Goal: Information Seeking & Learning: Learn about a topic

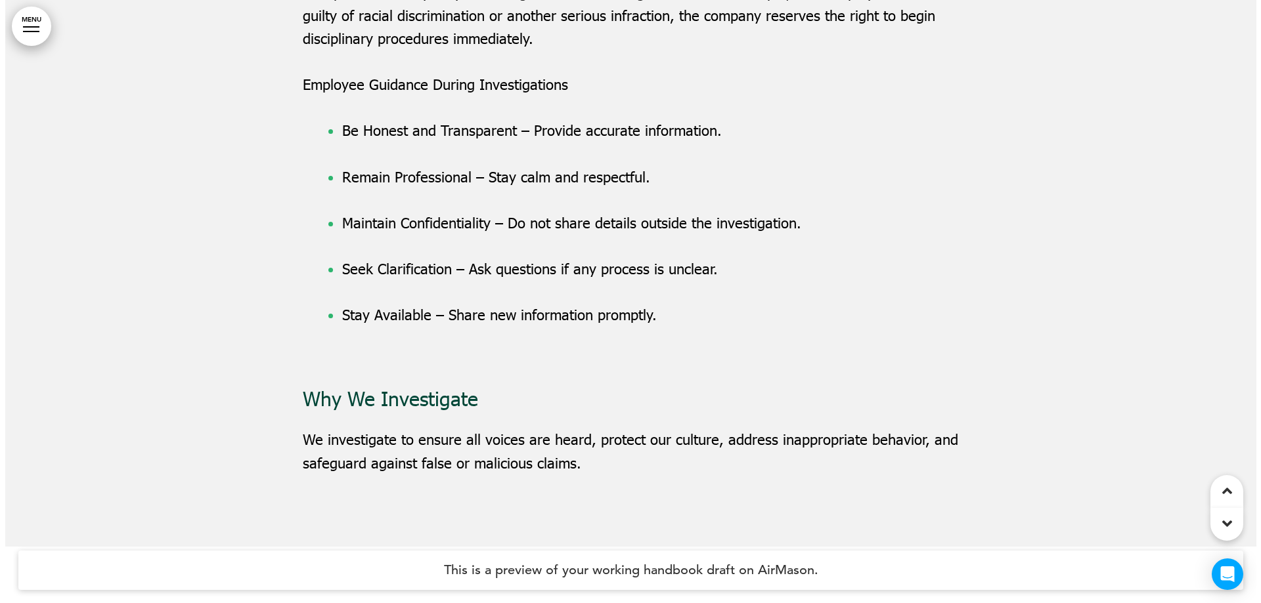
scroll to position [8930, 0]
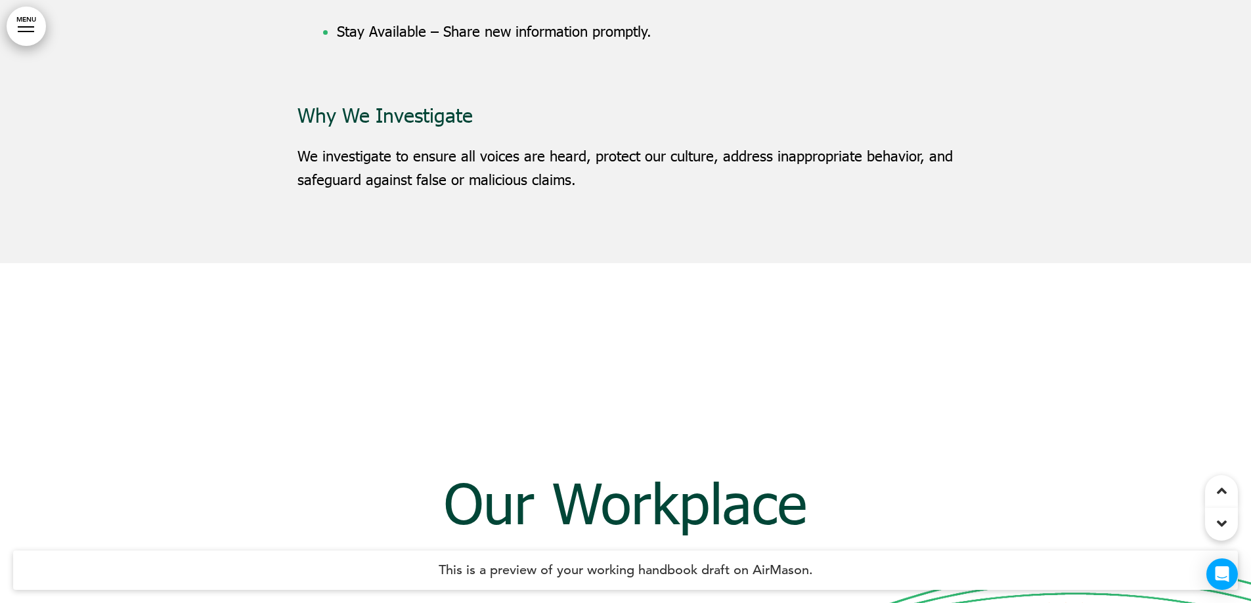
click at [20, 21] on link "MENU" at bounding box center [26, 26] width 39 height 39
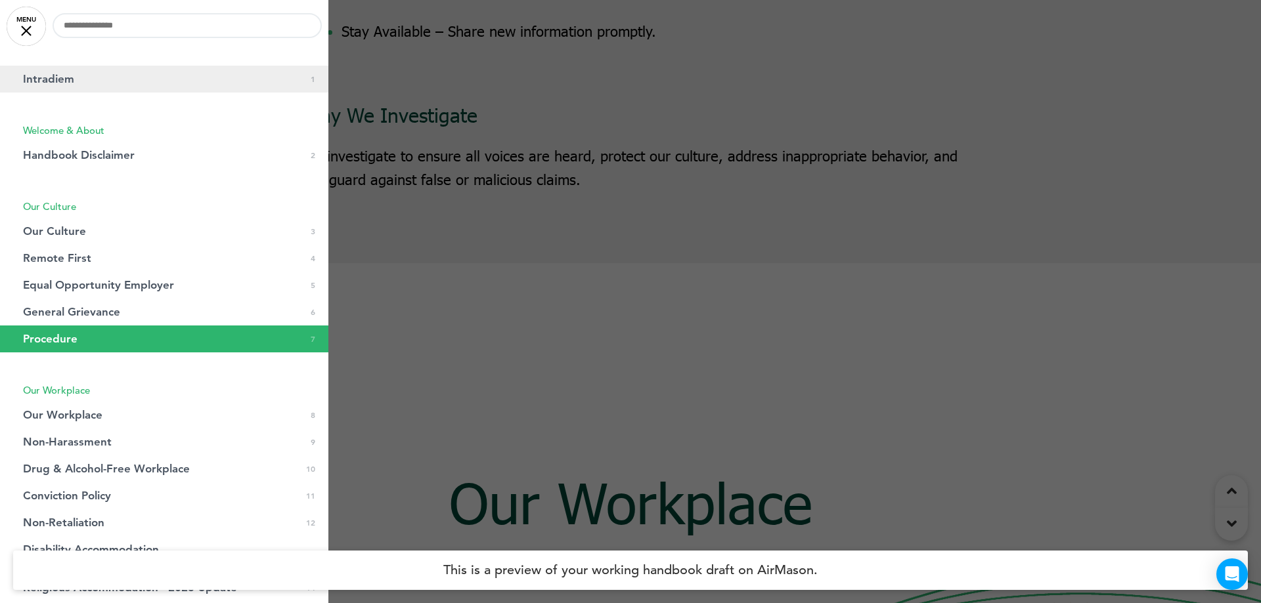
click at [48, 77] on span "Intradiem" at bounding box center [48, 79] width 51 height 11
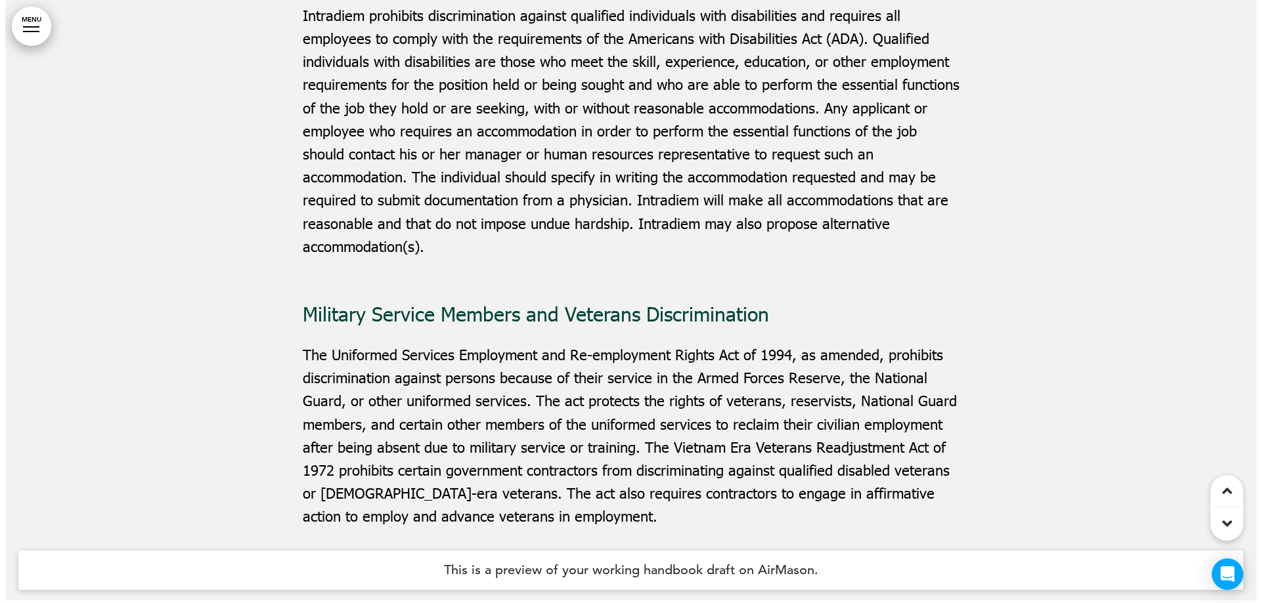
scroll to position [4465, 0]
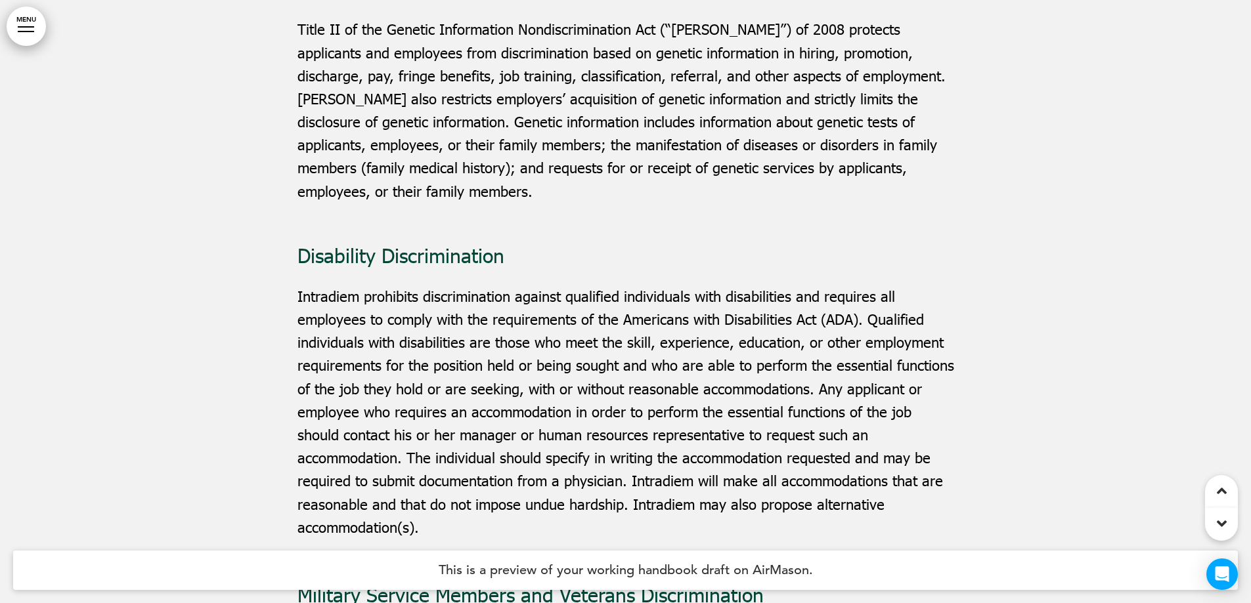
click at [27, 29] on link "MENU" at bounding box center [26, 26] width 39 height 39
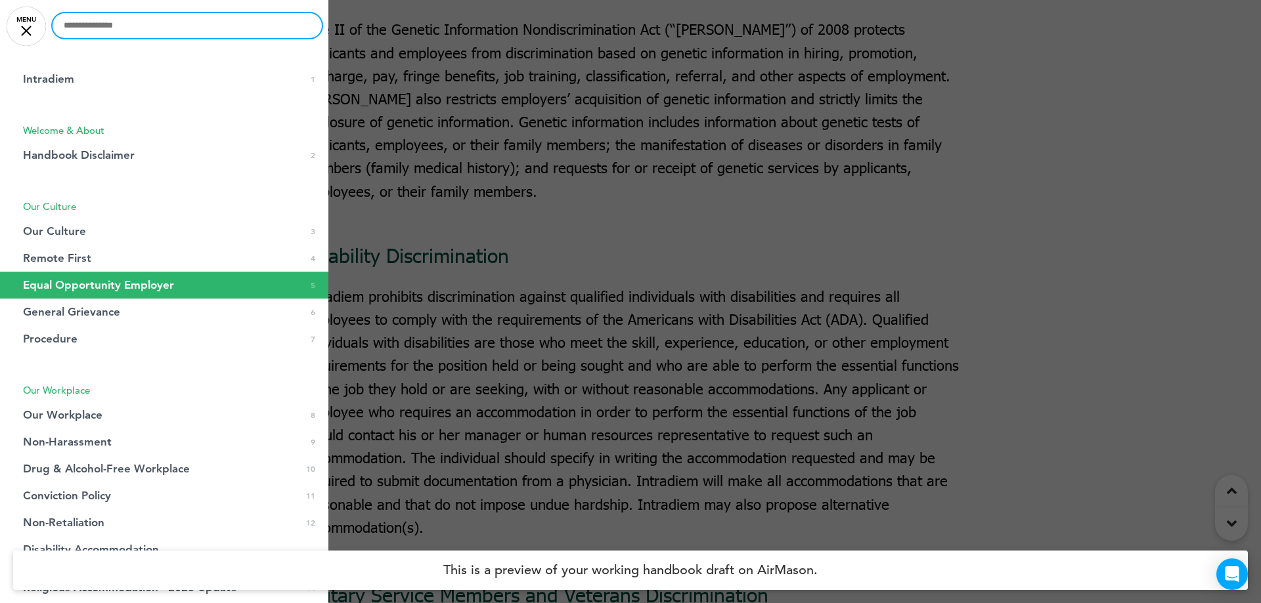
click at [158, 35] on input "text" at bounding box center [187, 25] width 269 height 25
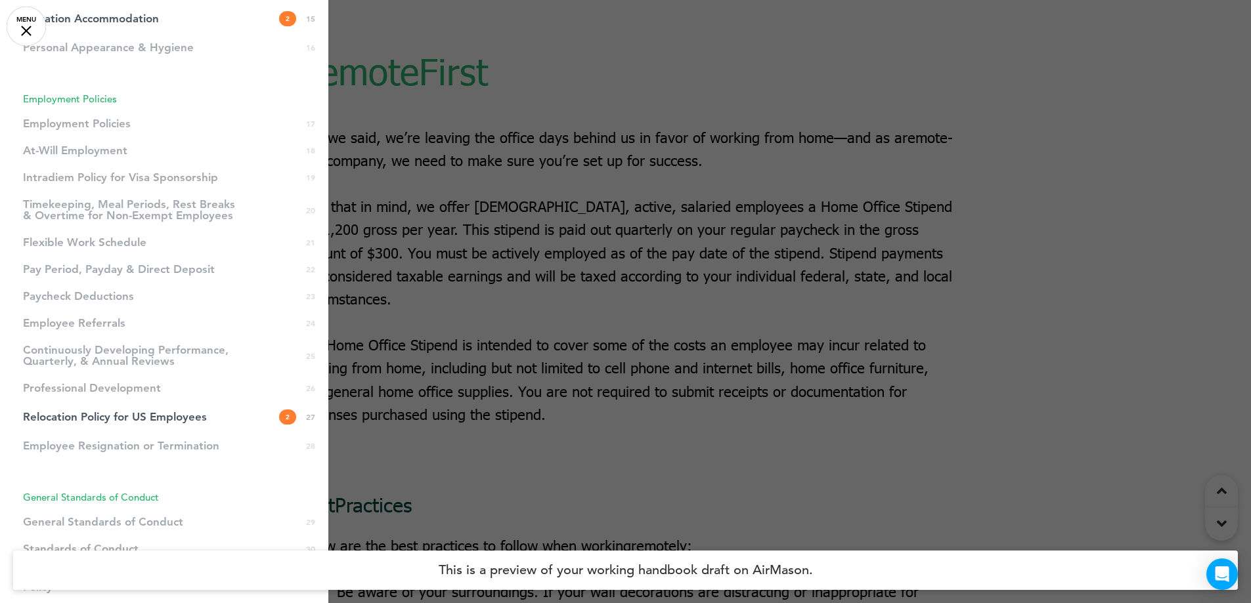
scroll to position [601, 0]
type input "******"
click at [198, 420] on span "Relocation Policy for US Employees" at bounding box center [115, 417] width 184 height 11
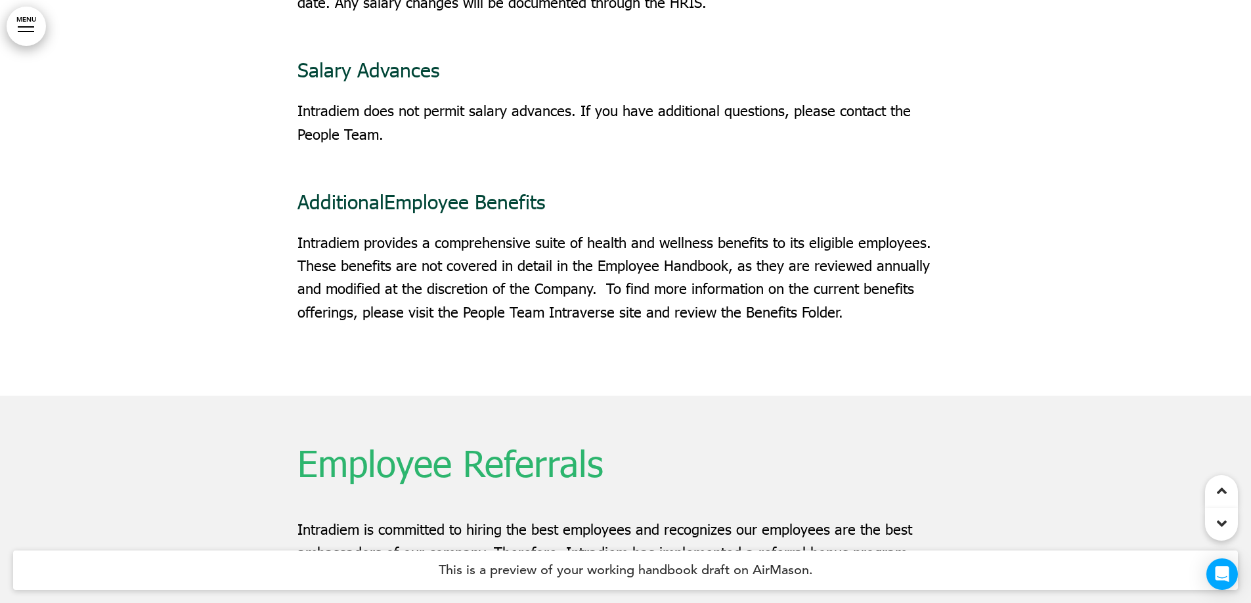
scroll to position [33120, 0]
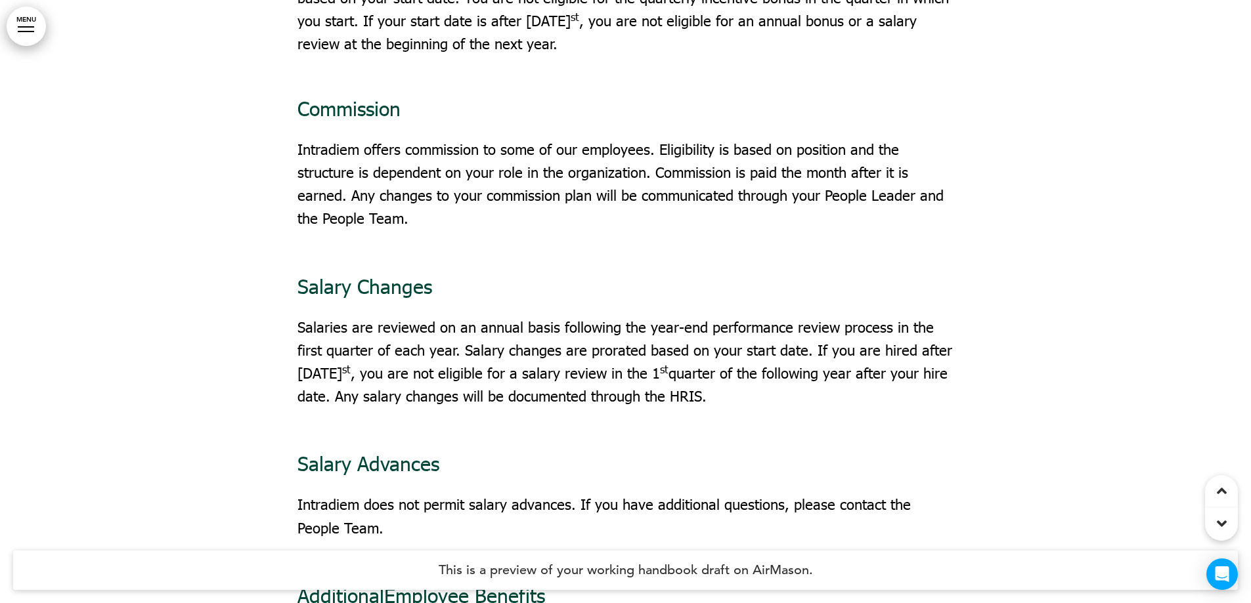
click at [37, 28] on link "MENU" at bounding box center [26, 26] width 39 height 39
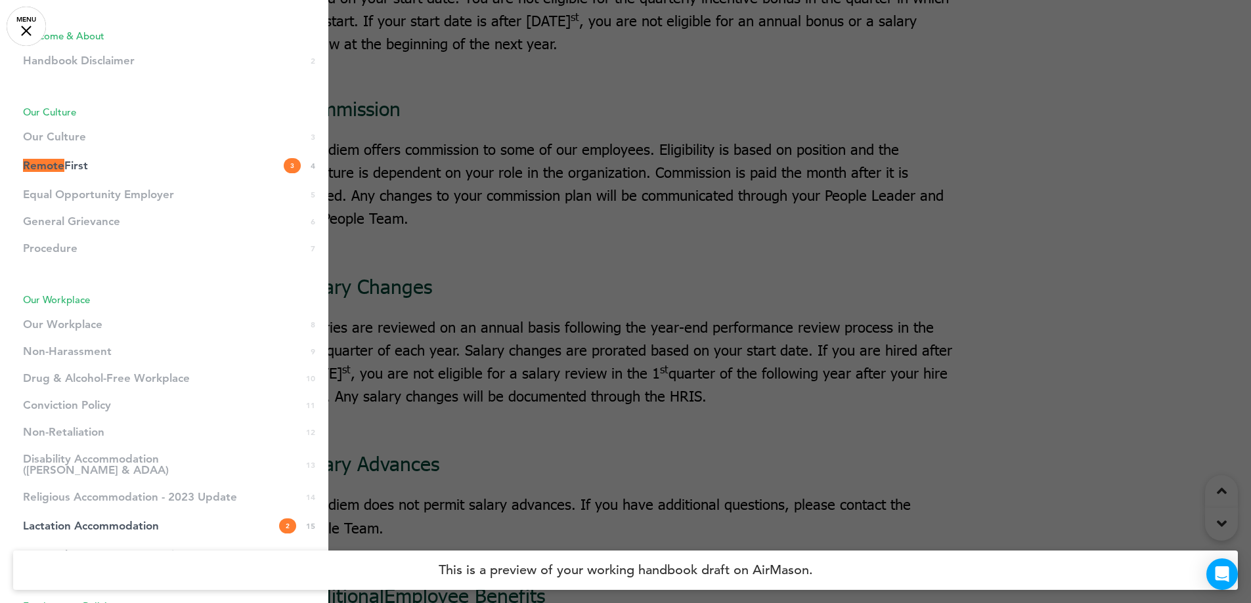
scroll to position [0, 0]
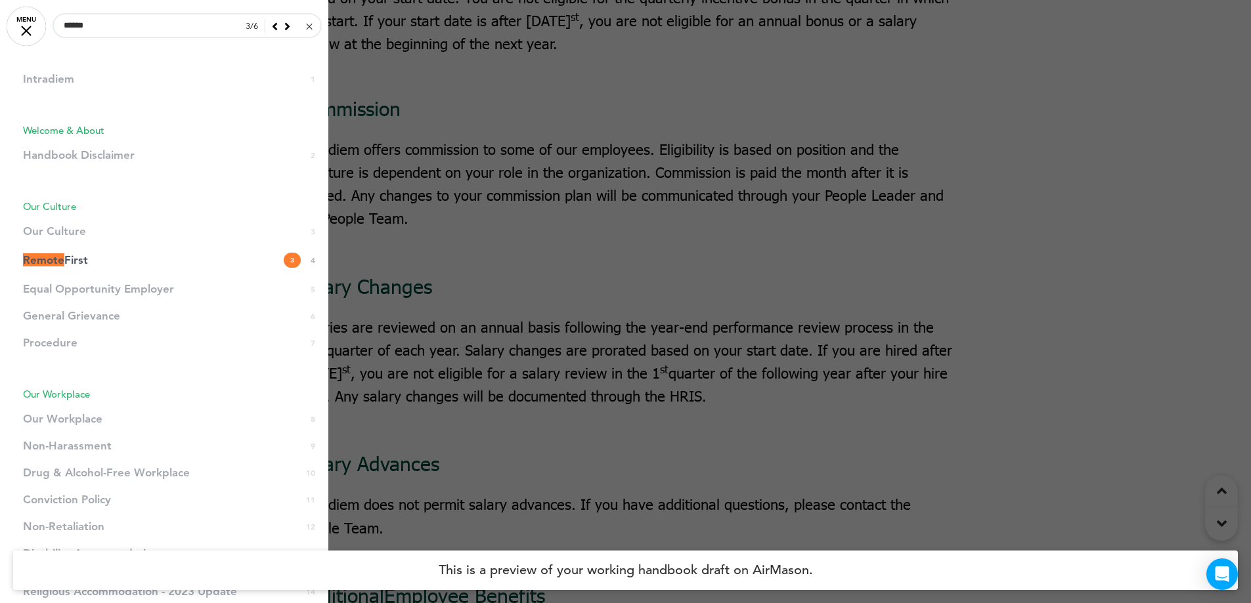
click at [306, 28] on div at bounding box center [309, 27] width 6 height 6
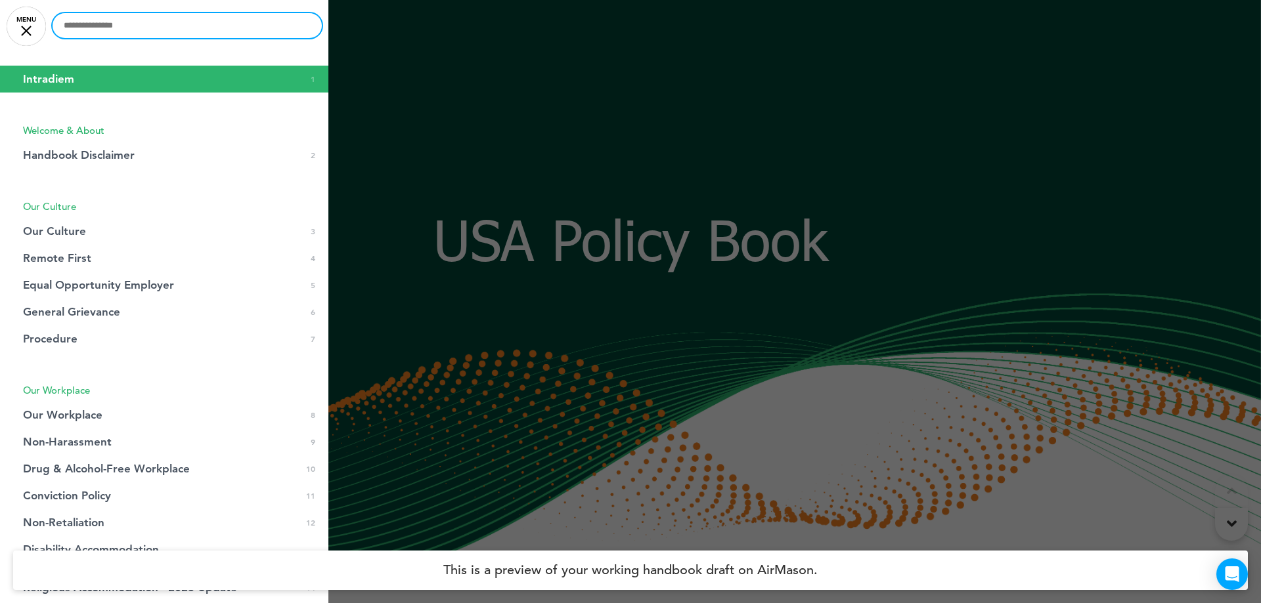
click at [144, 32] on input "text" at bounding box center [187, 25] width 269 height 25
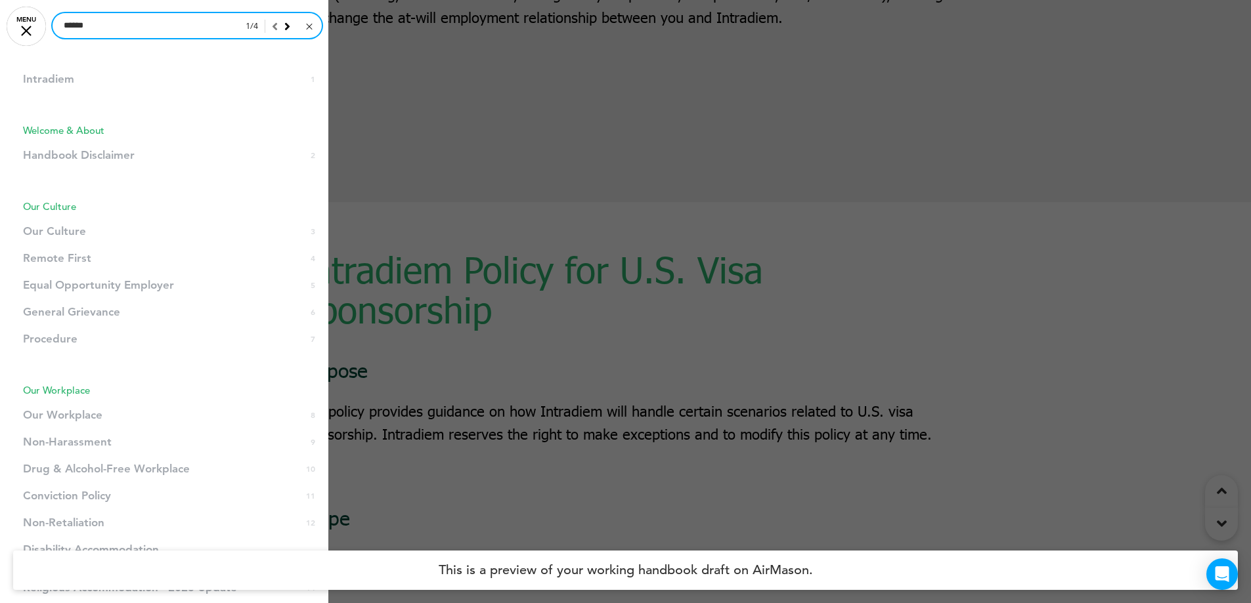
scroll to position [23333, 0]
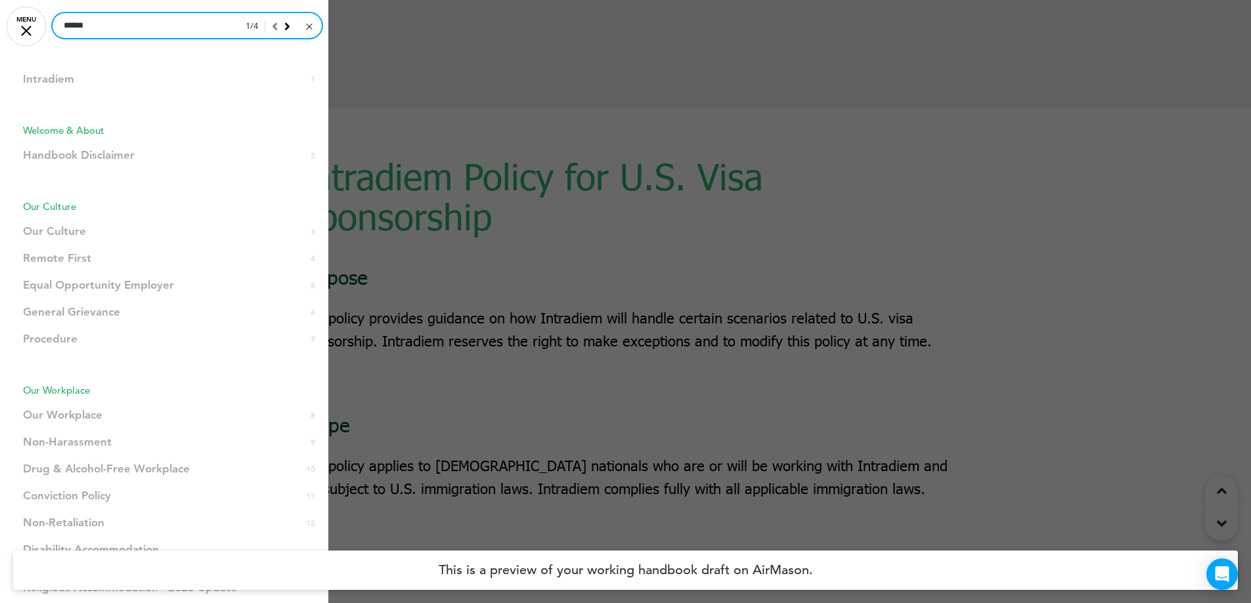
click at [158, 35] on input "******" at bounding box center [187, 25] width 269 height 25
drag, startPoint x: 139, startPoint y: 33, endPoint x: -9, endPoint y: 22, distance: 148.8
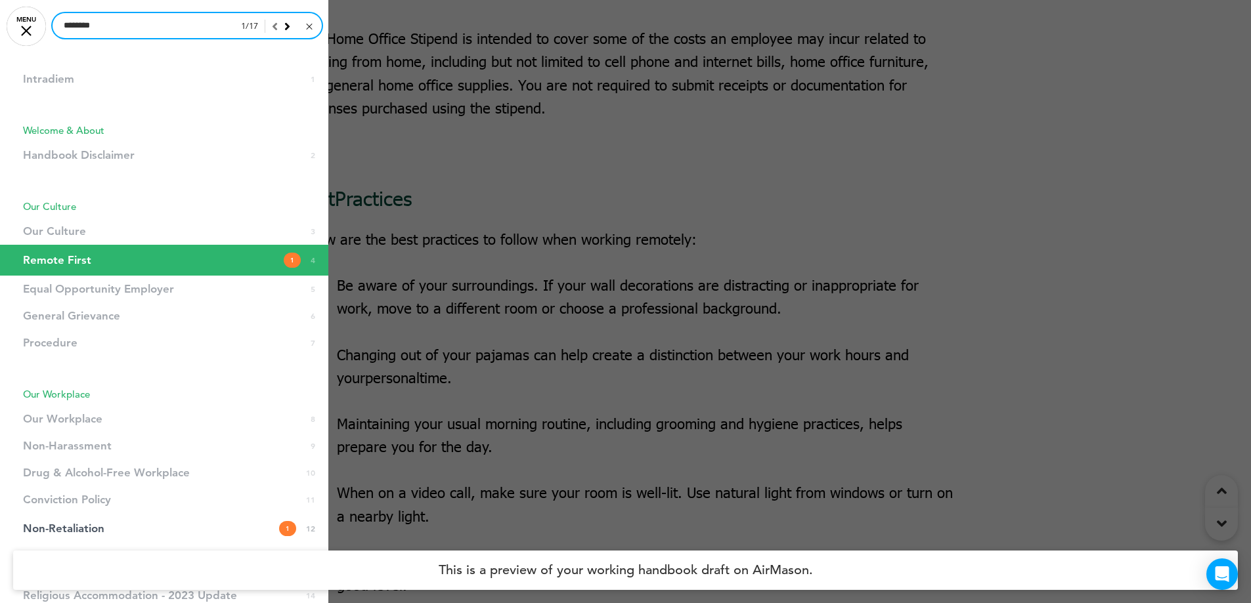
scroll to position [2330, 0]
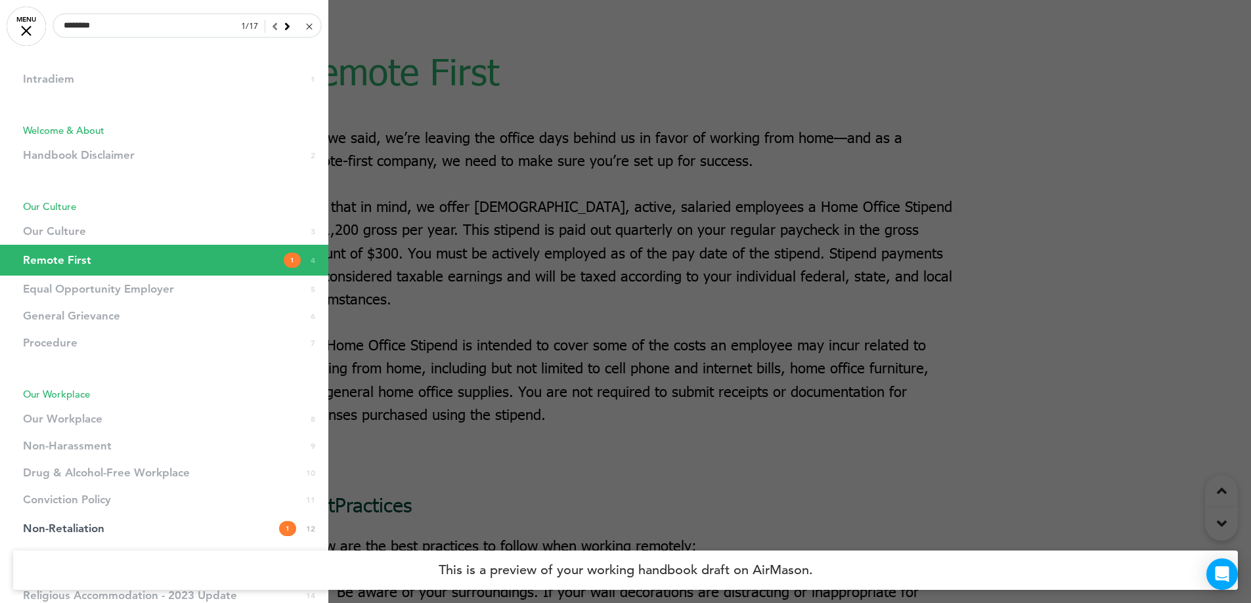
click at [213, 265] on link "Remote First 1 4" at bounding box center [164, 260] width 328 height 31
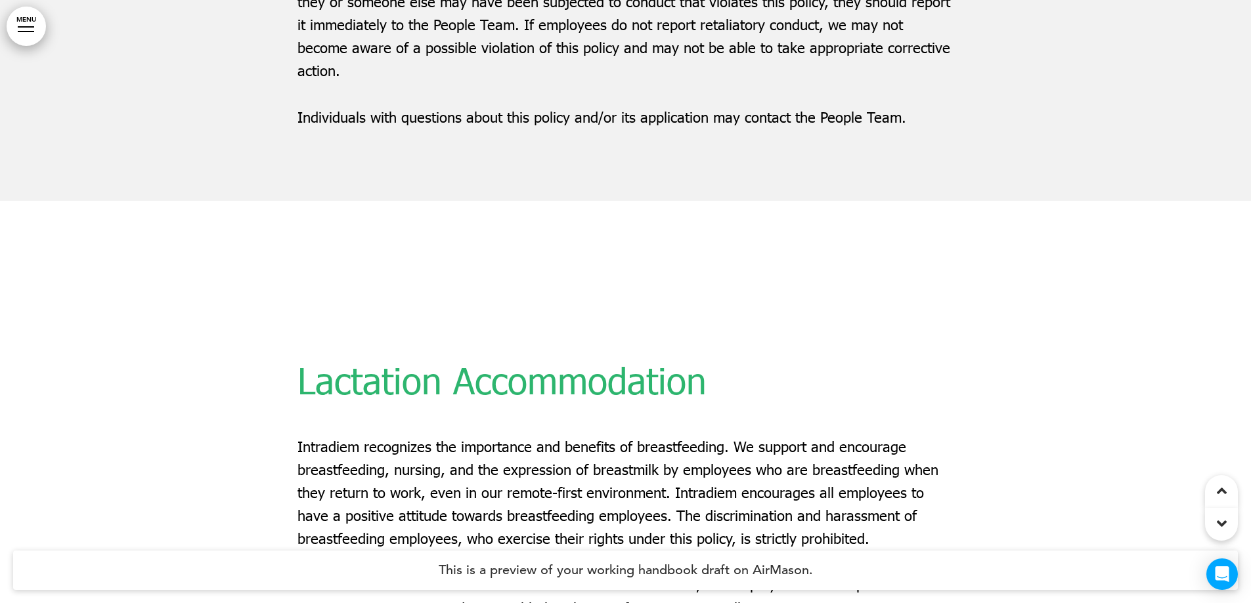
scroll to position [21119, 0]
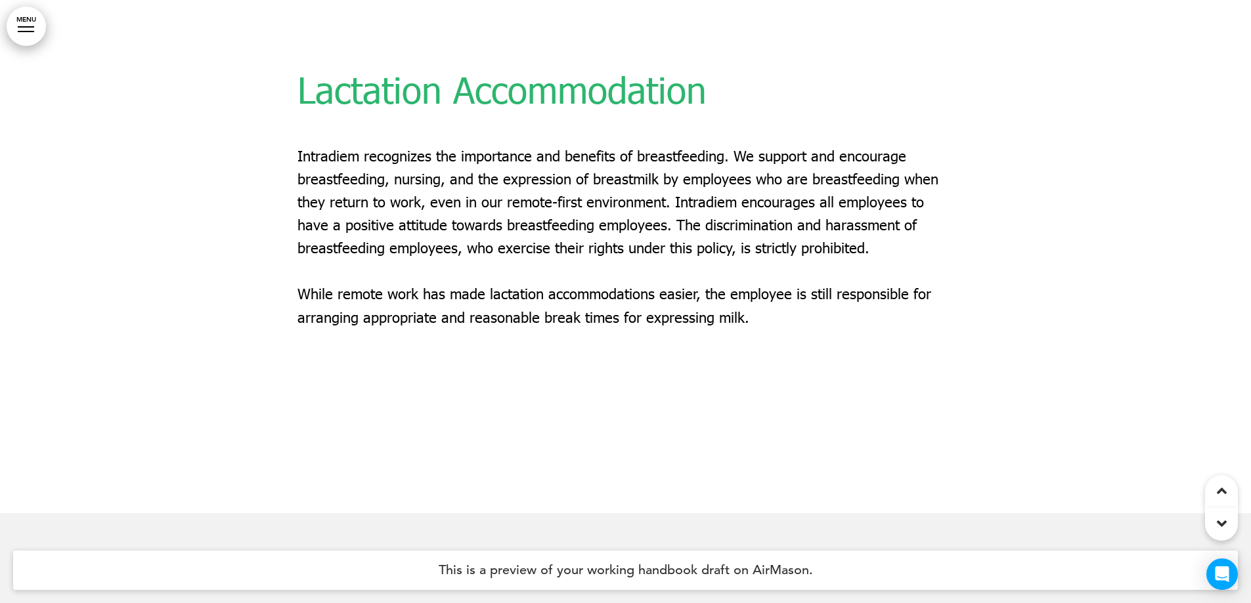
click at [33, 18] on link "MENU" at bounding box center [26, 26] width 39 height 39
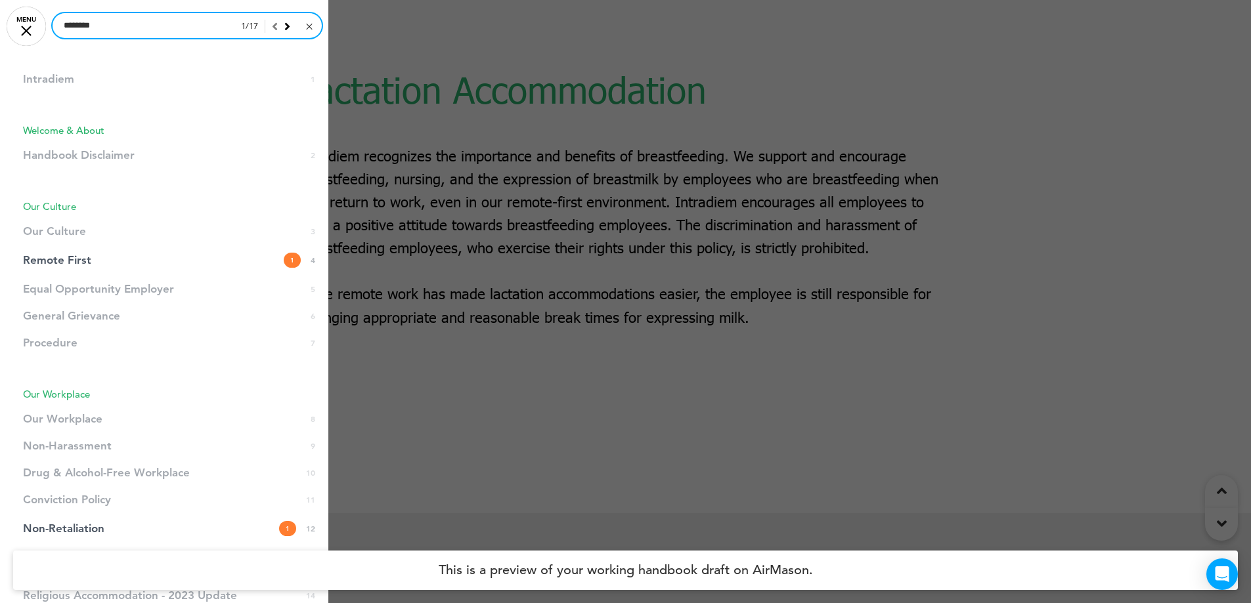
click at [193, 32] on input "********" at bounding box center [187, 25] width 269 height 25
drag, startPoint x: 44, startPoint y: 29, endPoint x: -86, endPoint y: 33, distance: 130.1
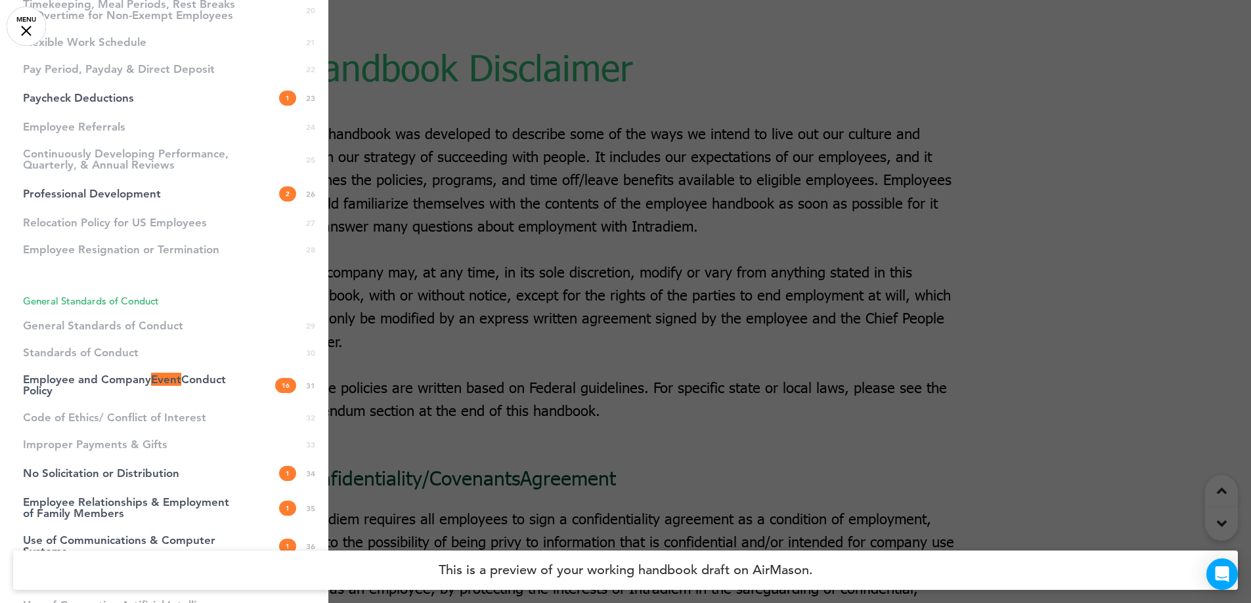
scroll to position [919, 0]
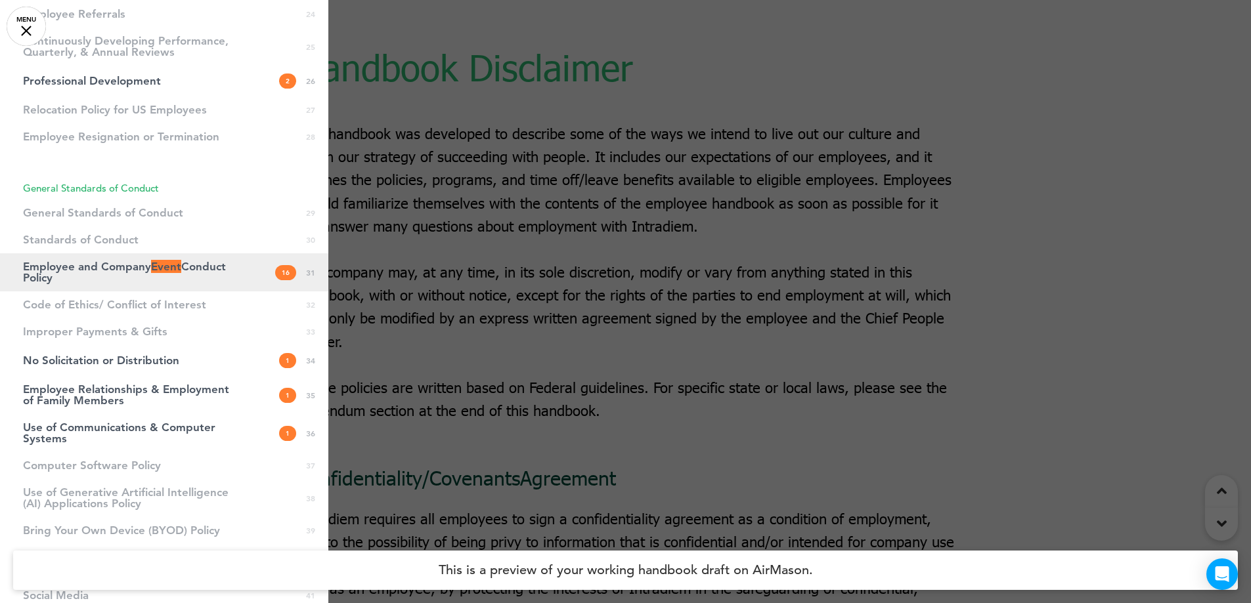
type input "*****"
click at [175, 267] on span "Event" at bounding box center [166, 266] width 30 height 13
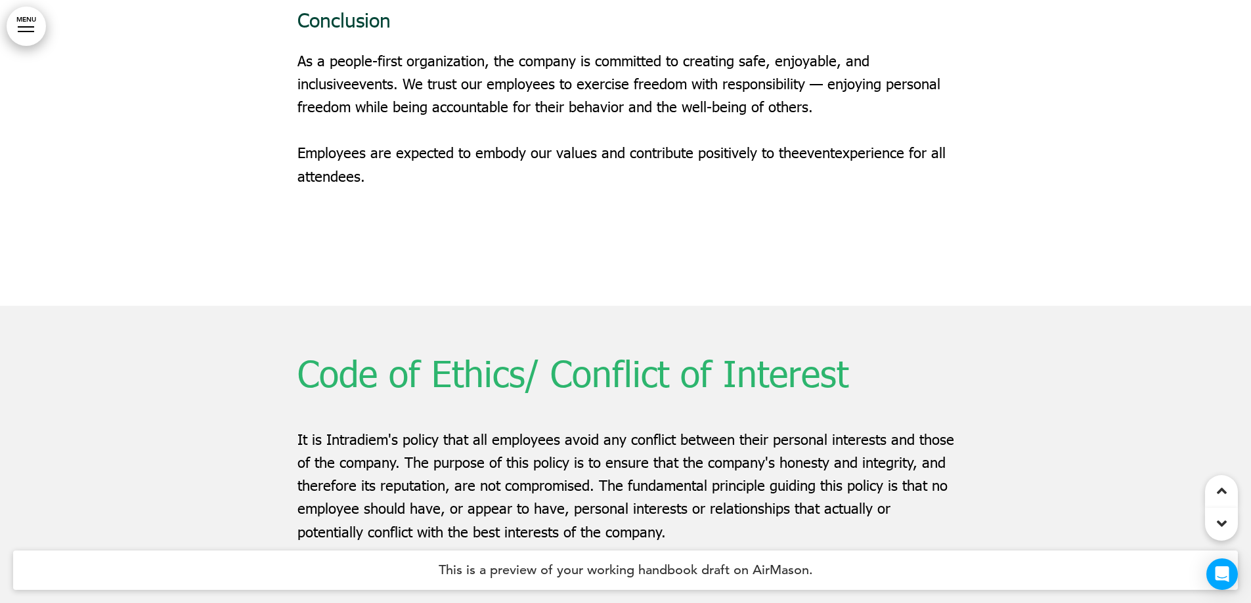
scroll to position [48125, 0]
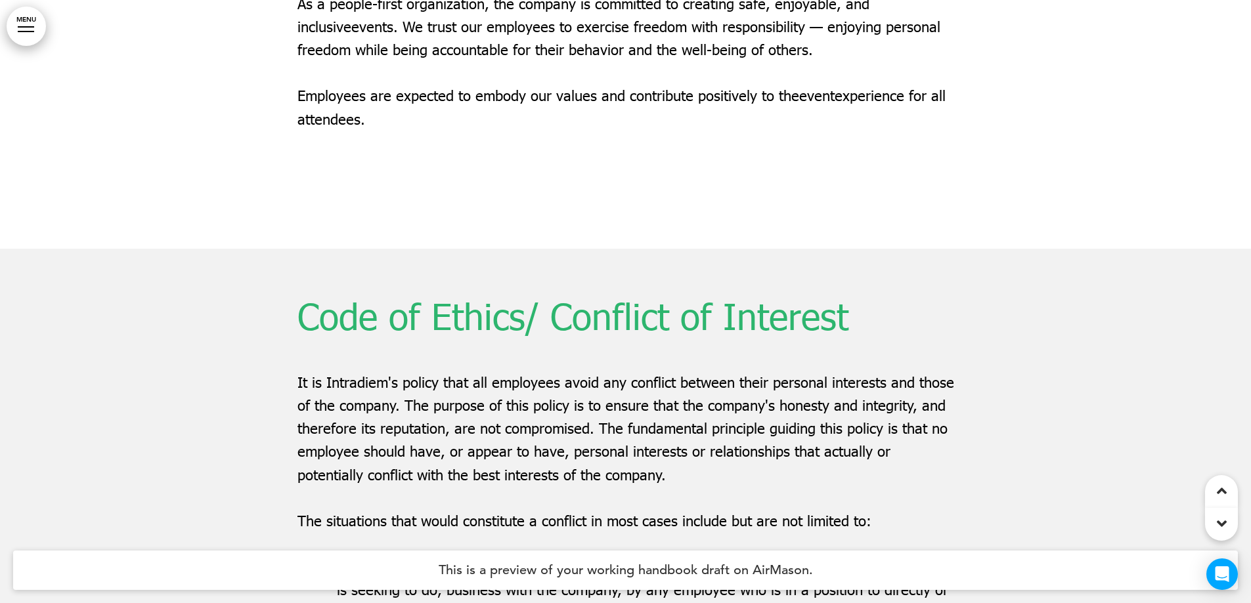
click at [29, 31] on div at bounding box center [26, 31] width 16 height 1
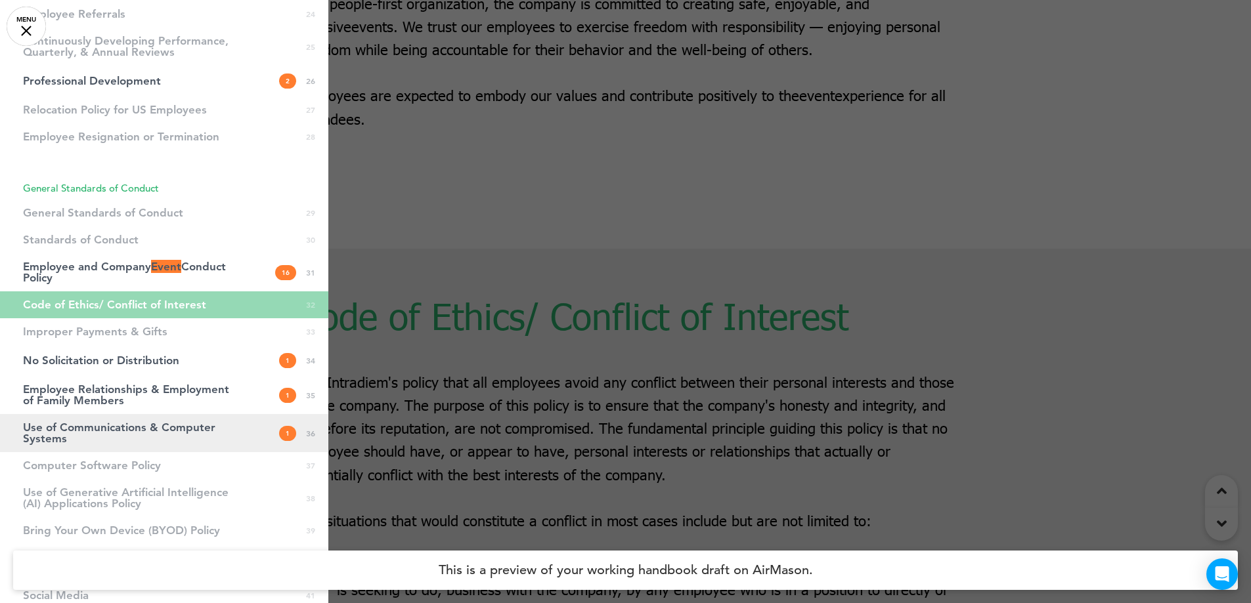
click at [224, 424] on span "Use of Communications & Computer Systems" at bounding box center [131, 433] width 217 height 22
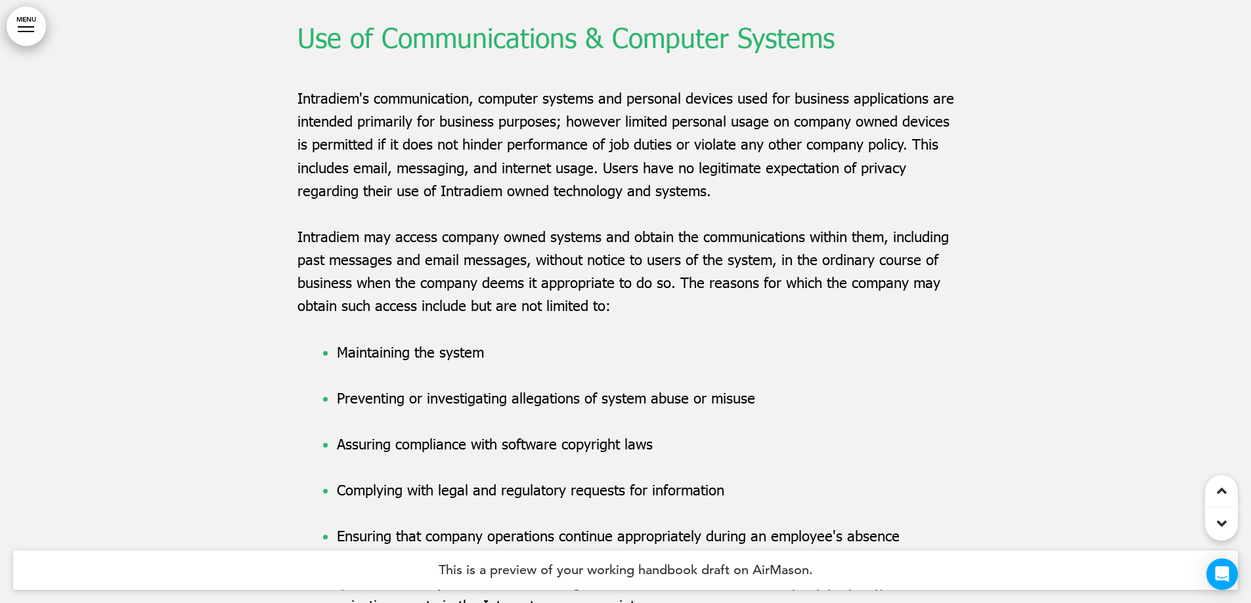
scroll to position [53489, 0]
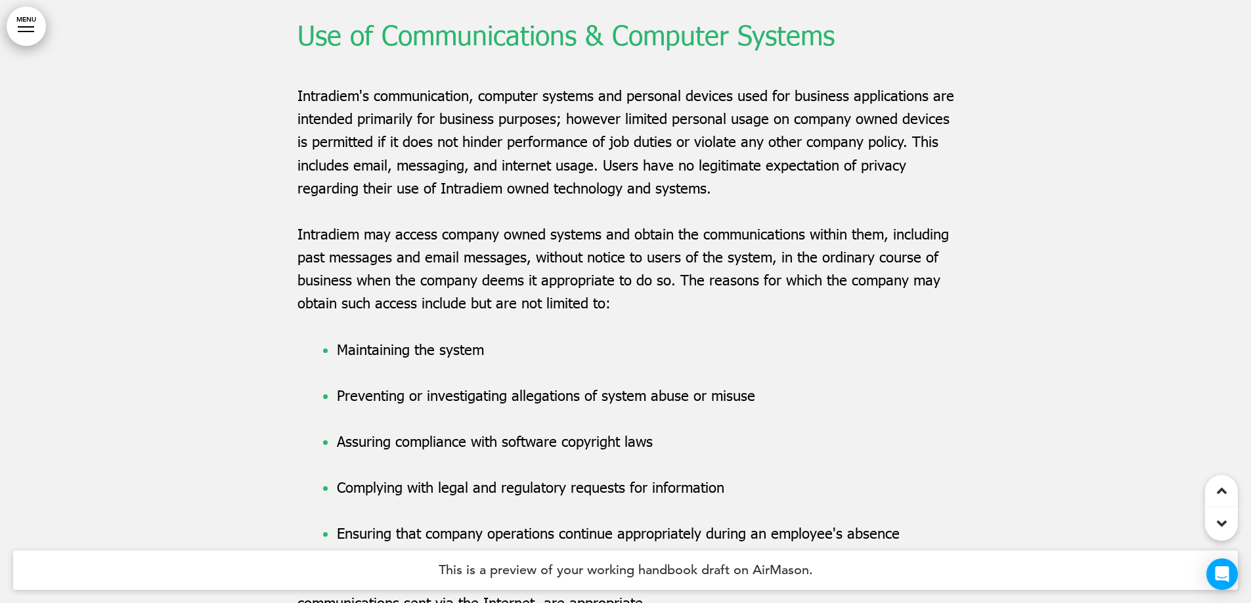
click at [21, 21] on link "MENU" at bounding box center [26, 26] width 39 height 39
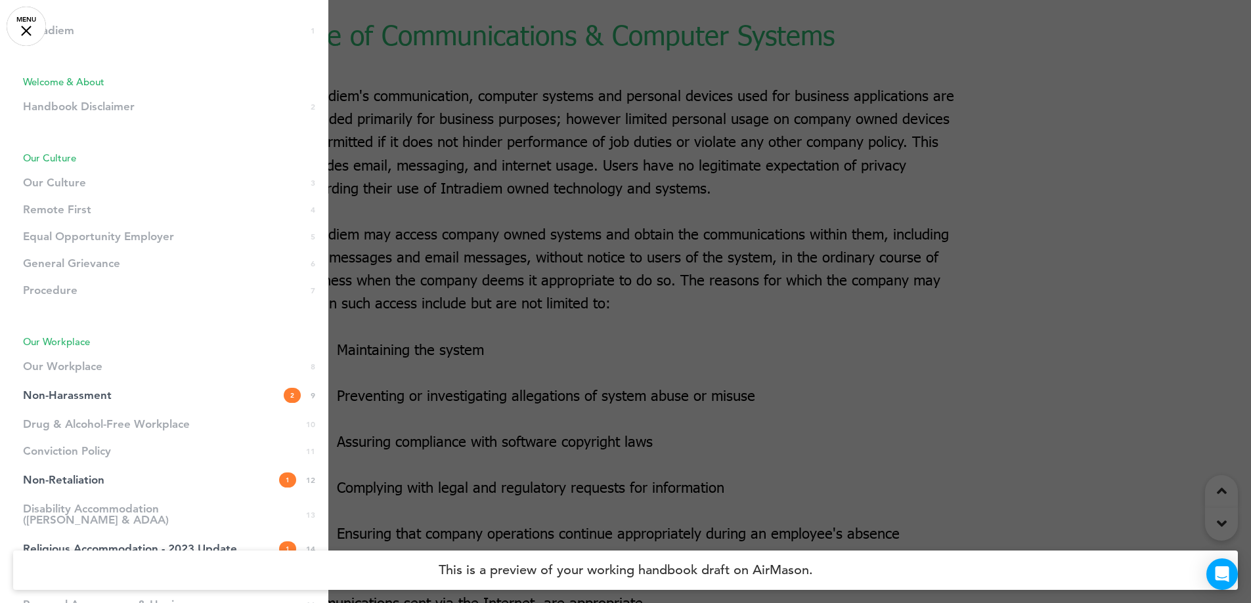
scroll to position [0, 0]
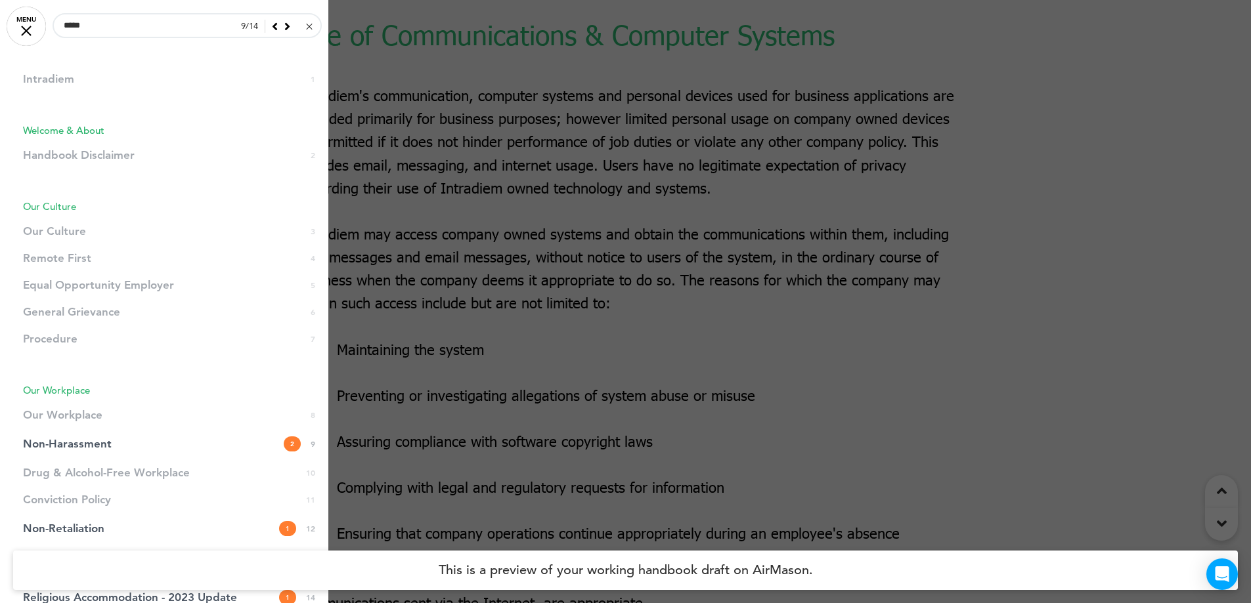
click at [306, 27] on div at bounding box center [309, 27] width 6 height 6
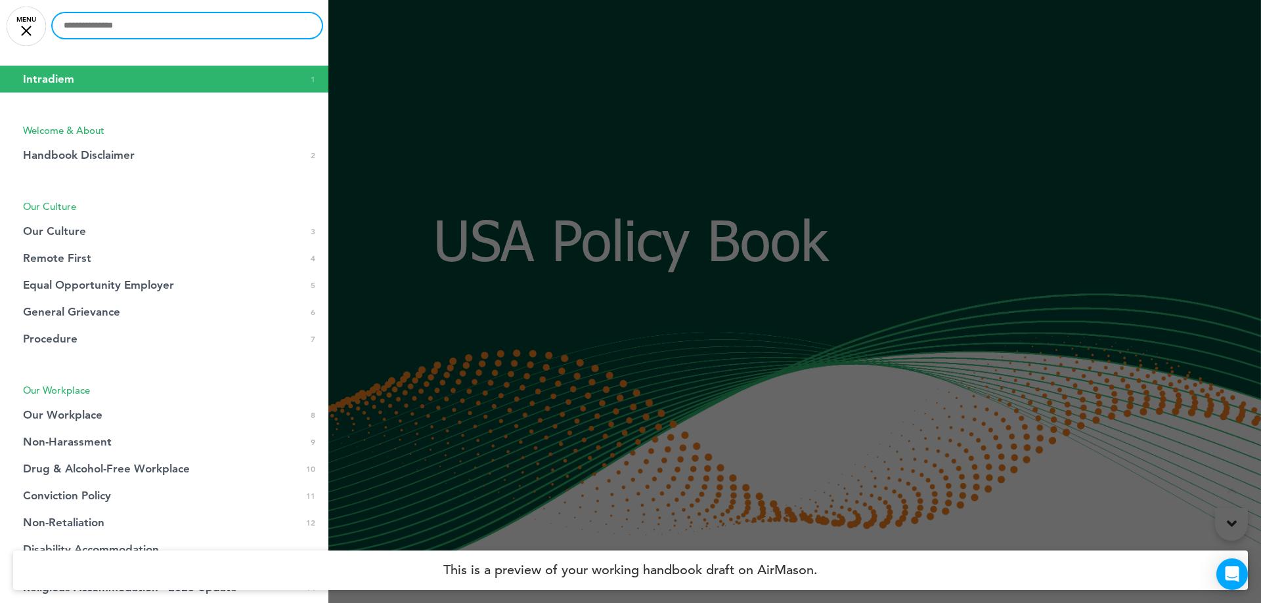
click at [162, 37] on input "text" at bounding box center [187, 25] width 269 height 25
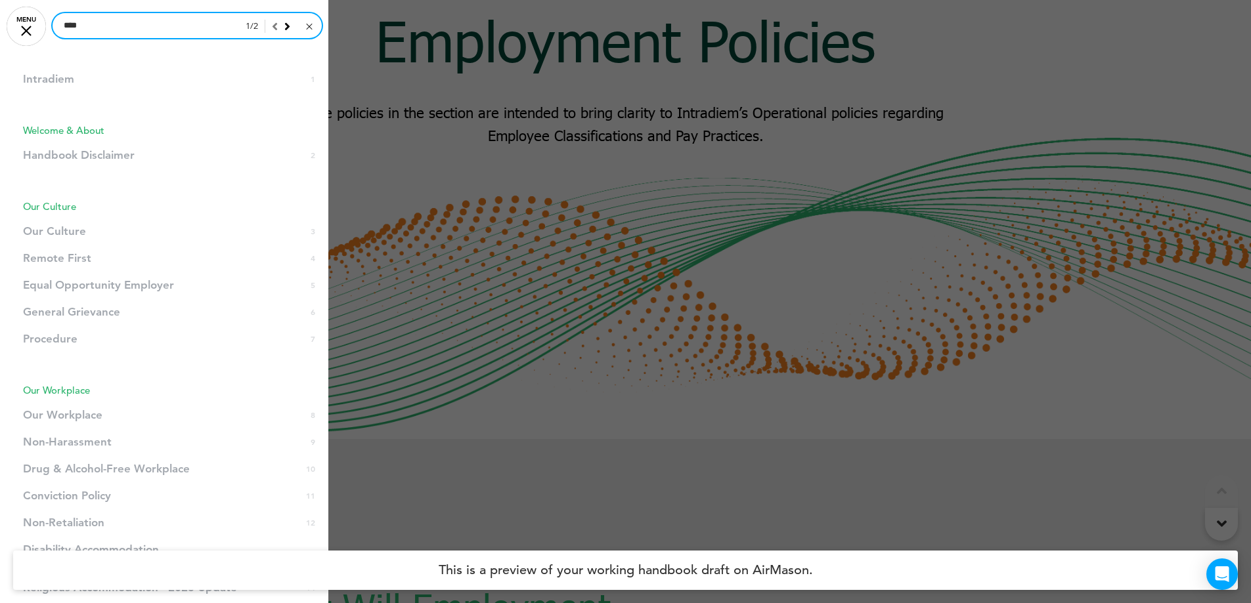
scroll to position [23333, 0]
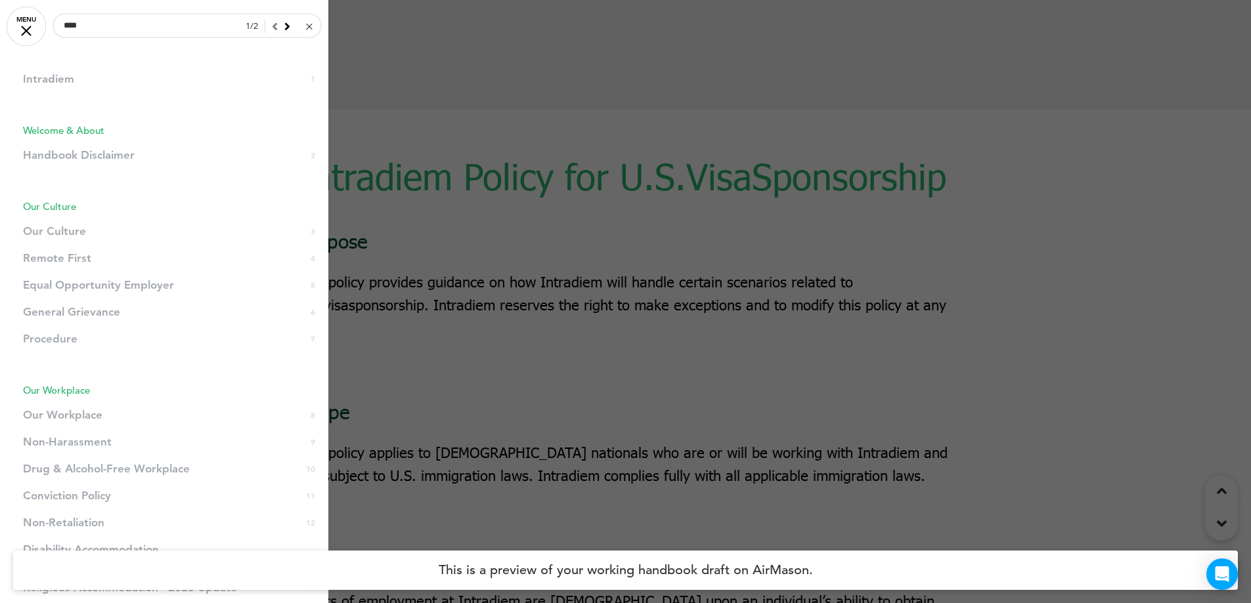
click at [539, 298] on div at bounding box center [625, 301] width 1251 height 603
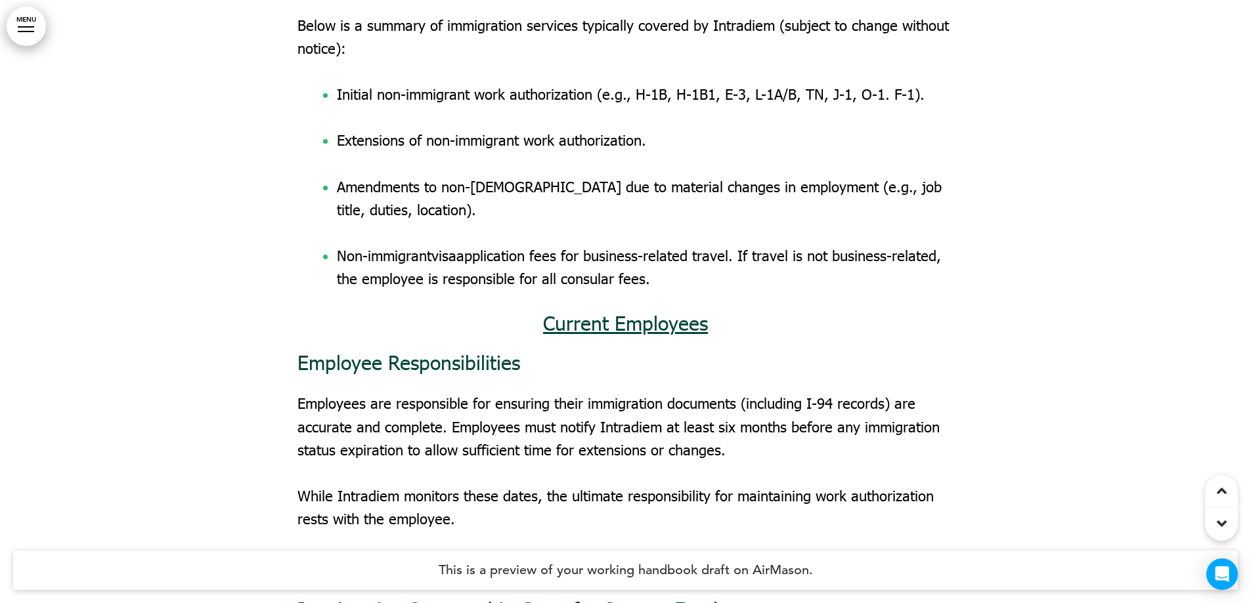
scroll to position [26616, 0]
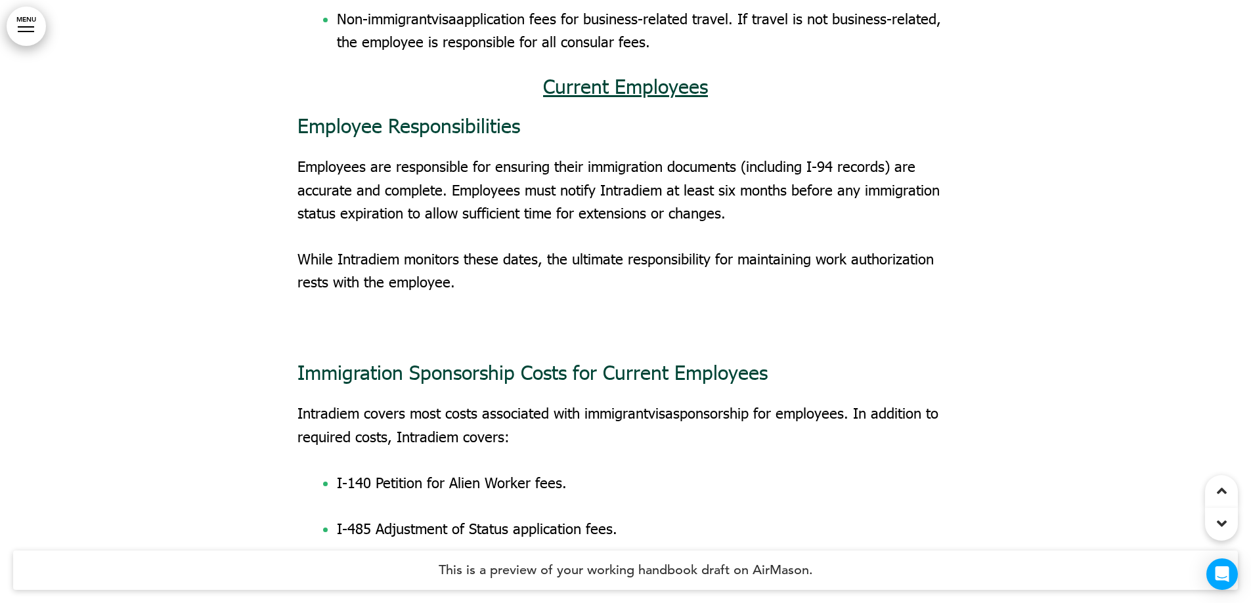
click at [22, 20] on link "MENU" at bounding box center [26, 26] width 39 height 39
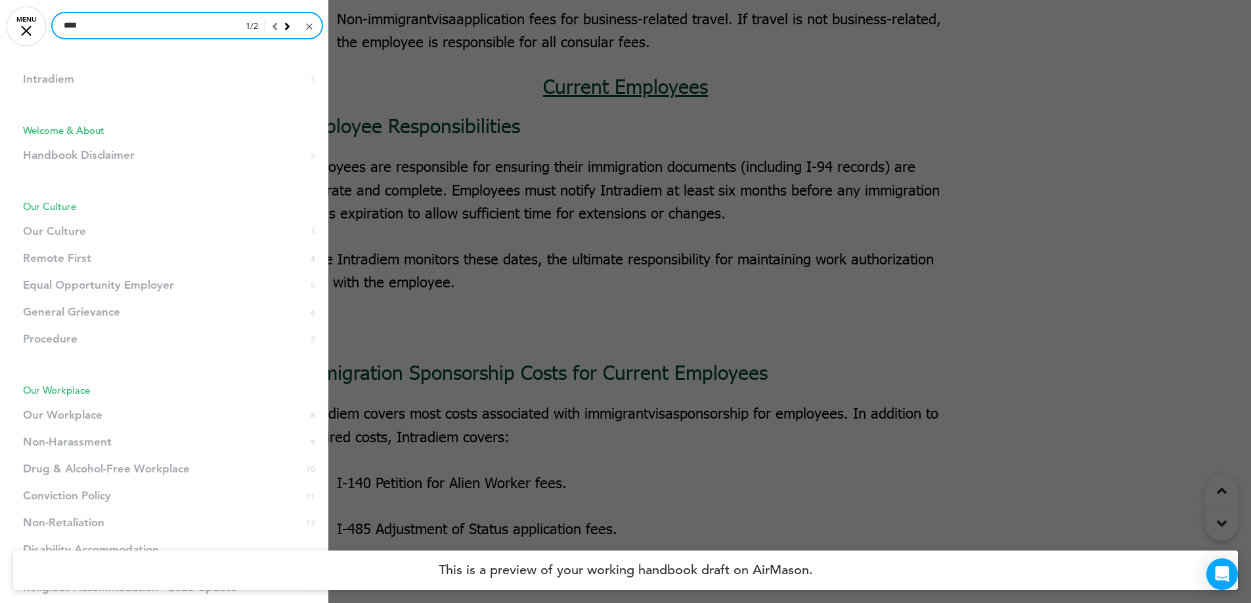
click at [176, 30] on input "****" at bounding box center [187, 25] width 269 height 25
drag, startPoint x: 83, startPoint y: 31, endPoint x: -17, endPoint y: 32, distance: 99.8
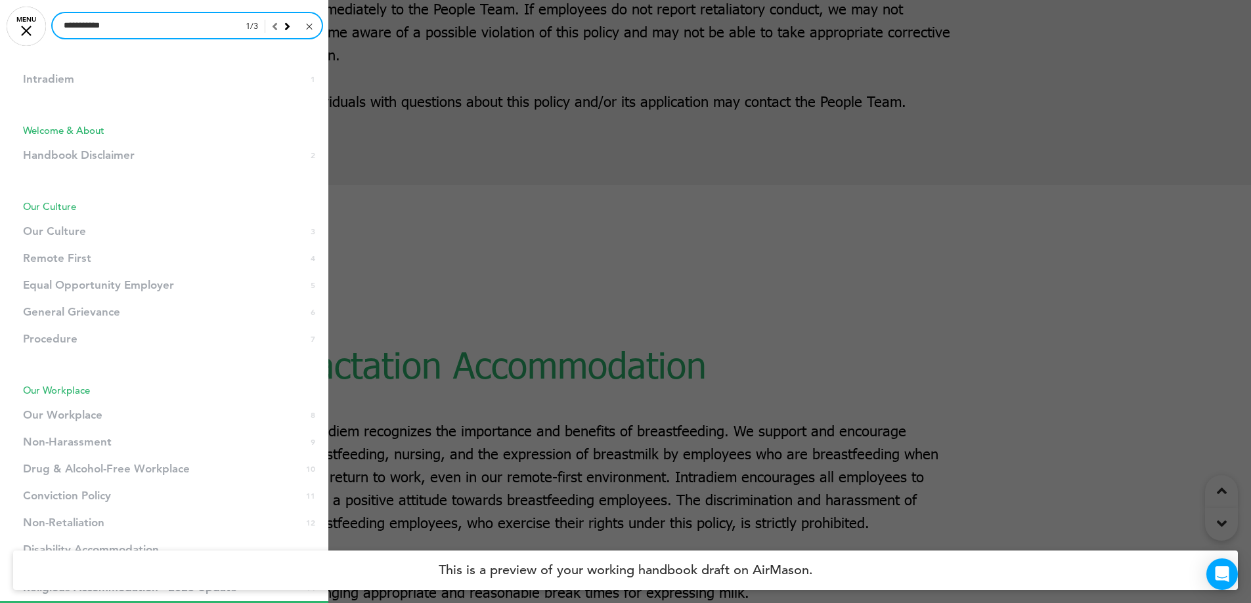
scroll to position [20920, 0]
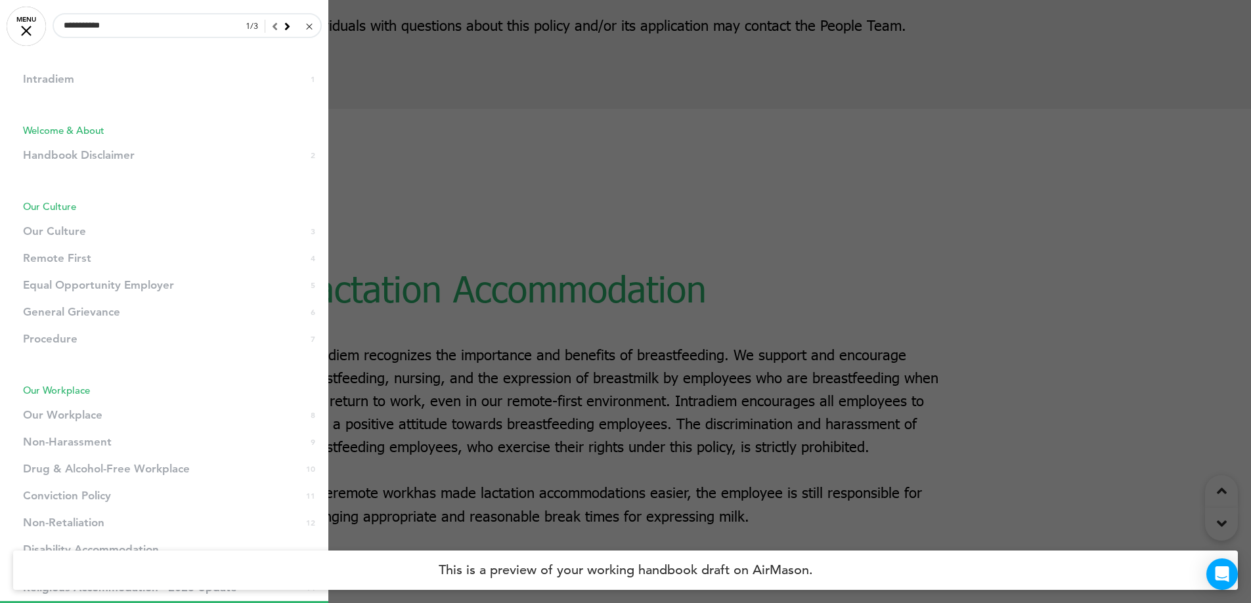
click at [284, 29] on icon at bounding box center [287, 26] width 6 height 12
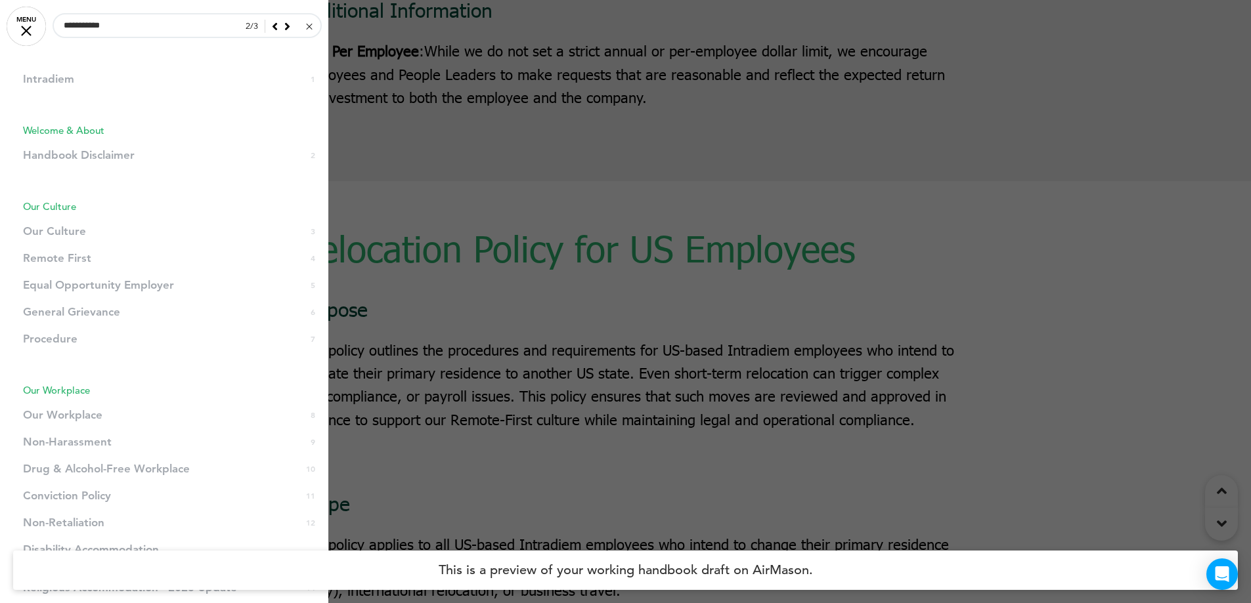
scroll to position [39555, 0]
click at [607, 236] on div at bounding box center [625, 301] width 1251 height 603
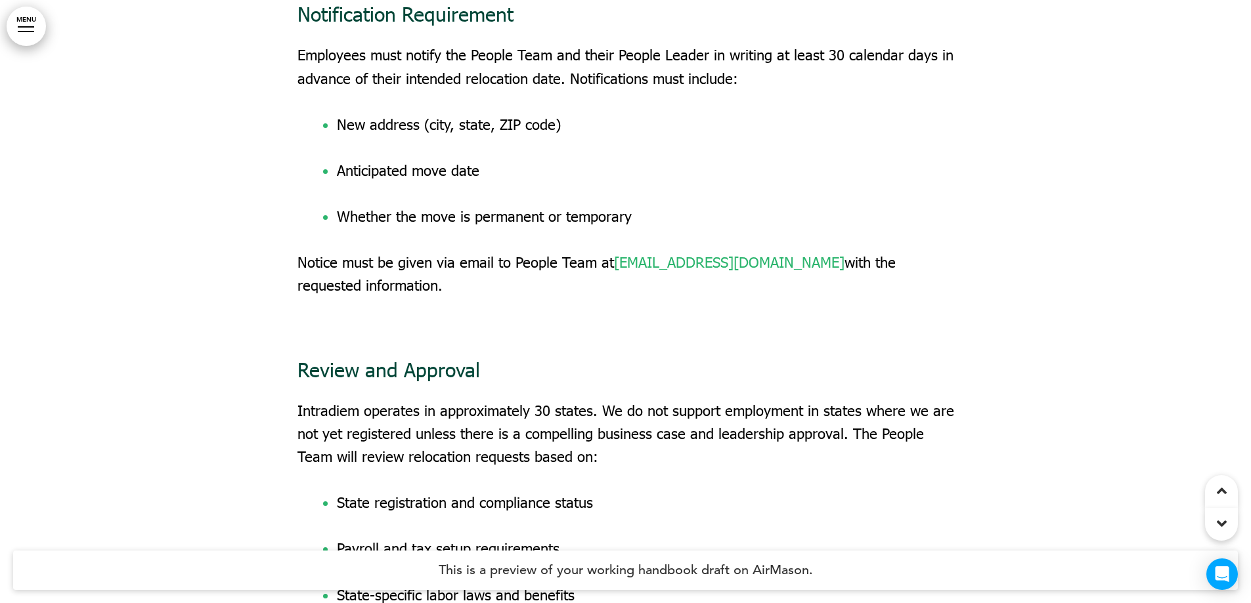
scroll to position [40474, 0]
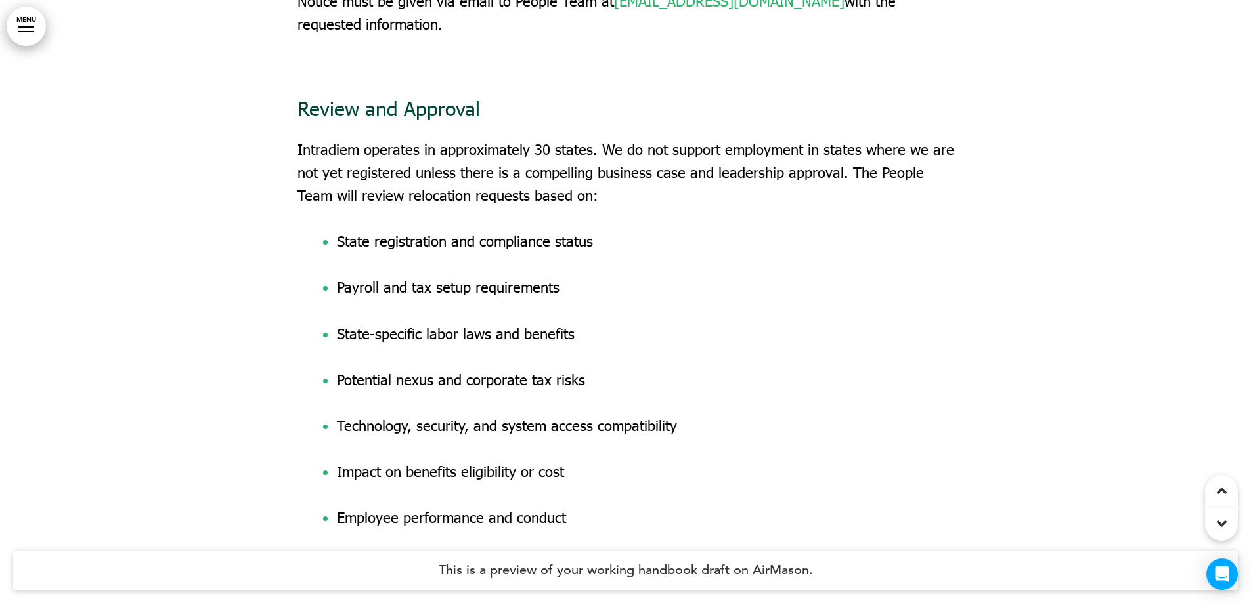
click at [27, 32] on link "MENU" at bounding box center [26, 26] width 39 height 39
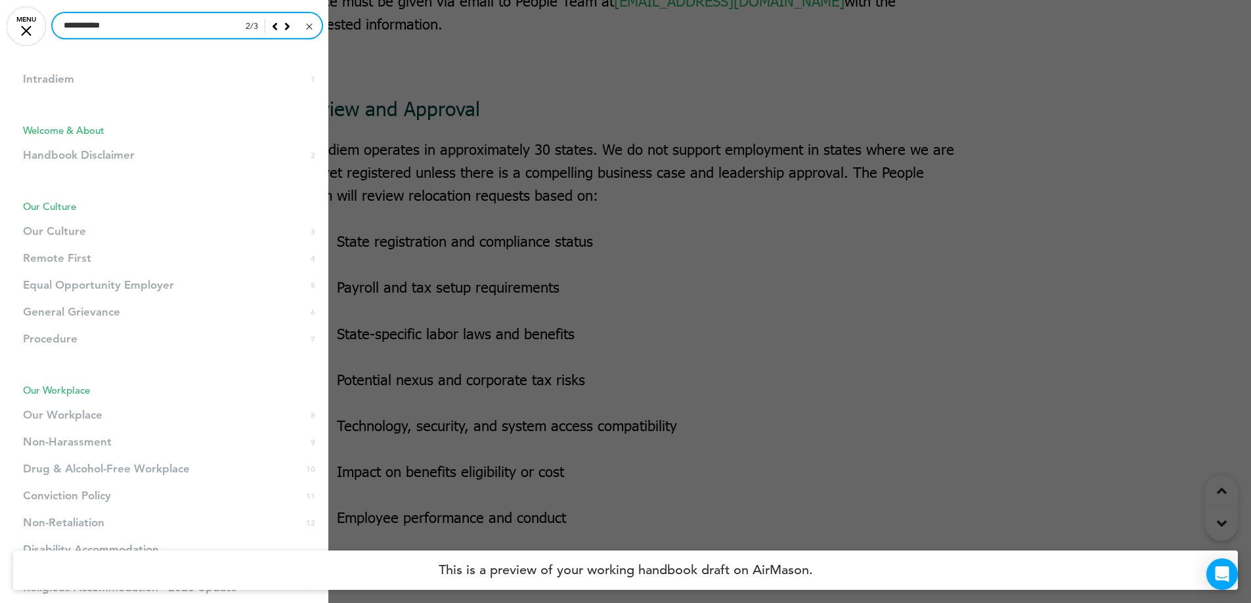
drag, startPoint x: 194, startPoint y: 30, endPoint x: -17, endPoint y: 40, distance: 211.0
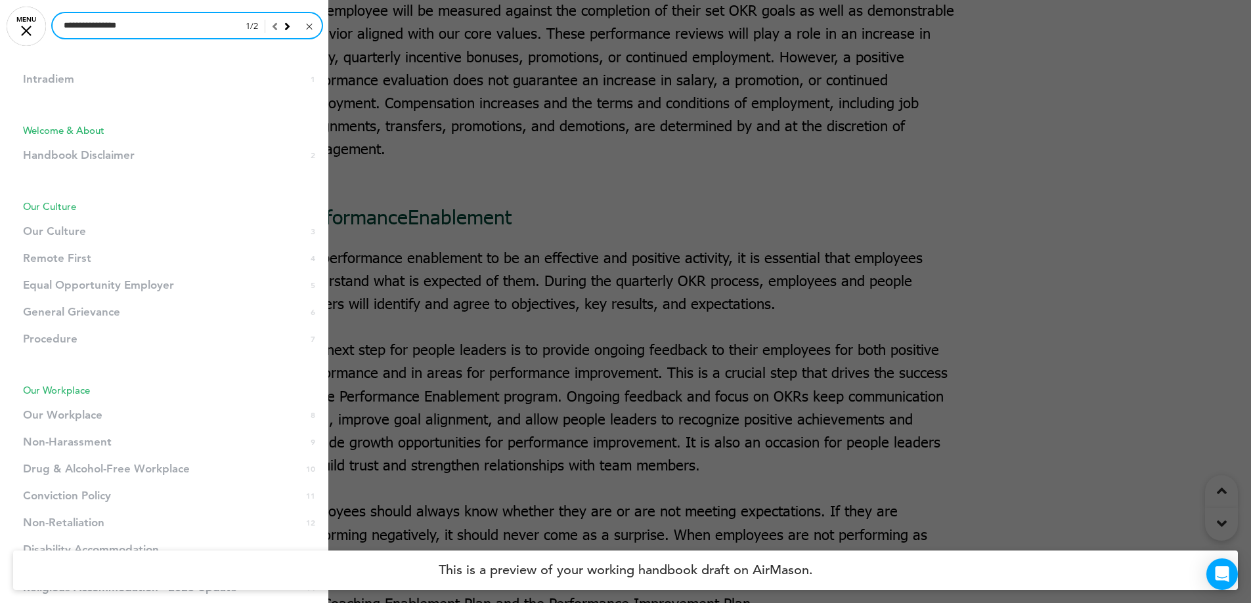
scroll to position [35877, 0]
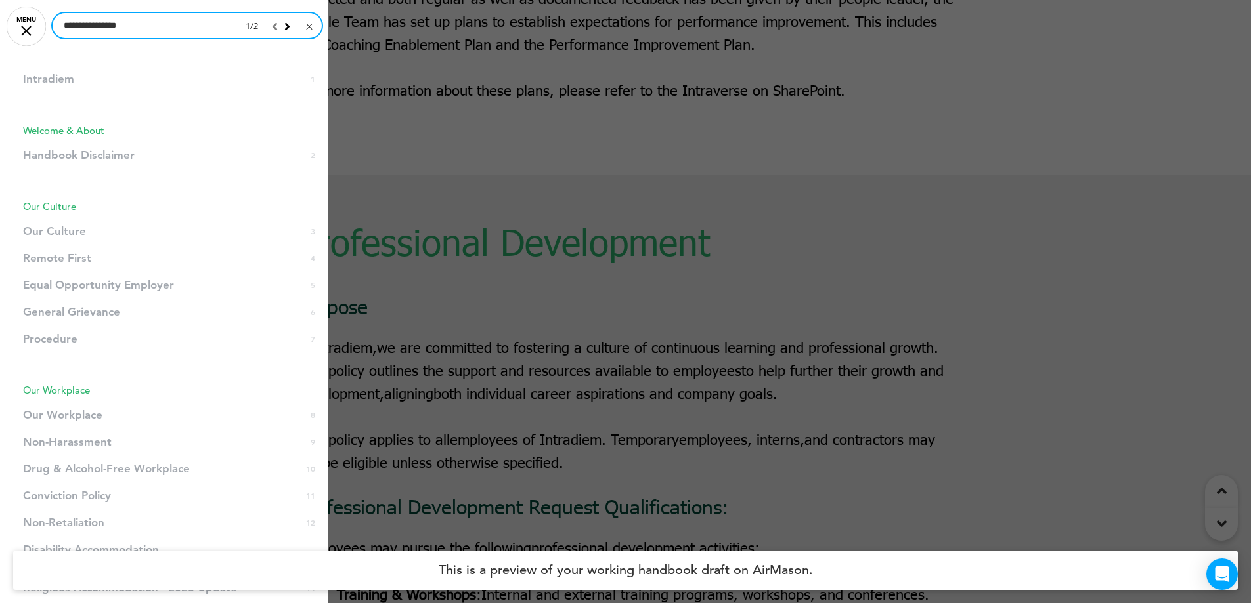
type input "**********"
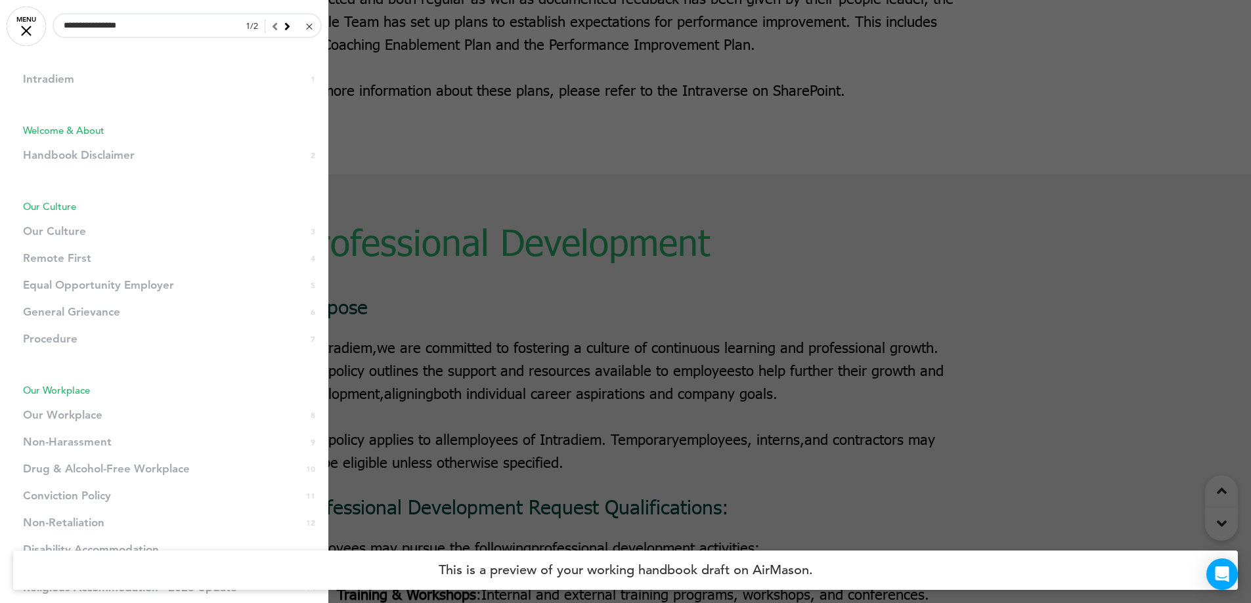
click at [303, 26] on link at bounding box center [308, 26] width 10 height 13
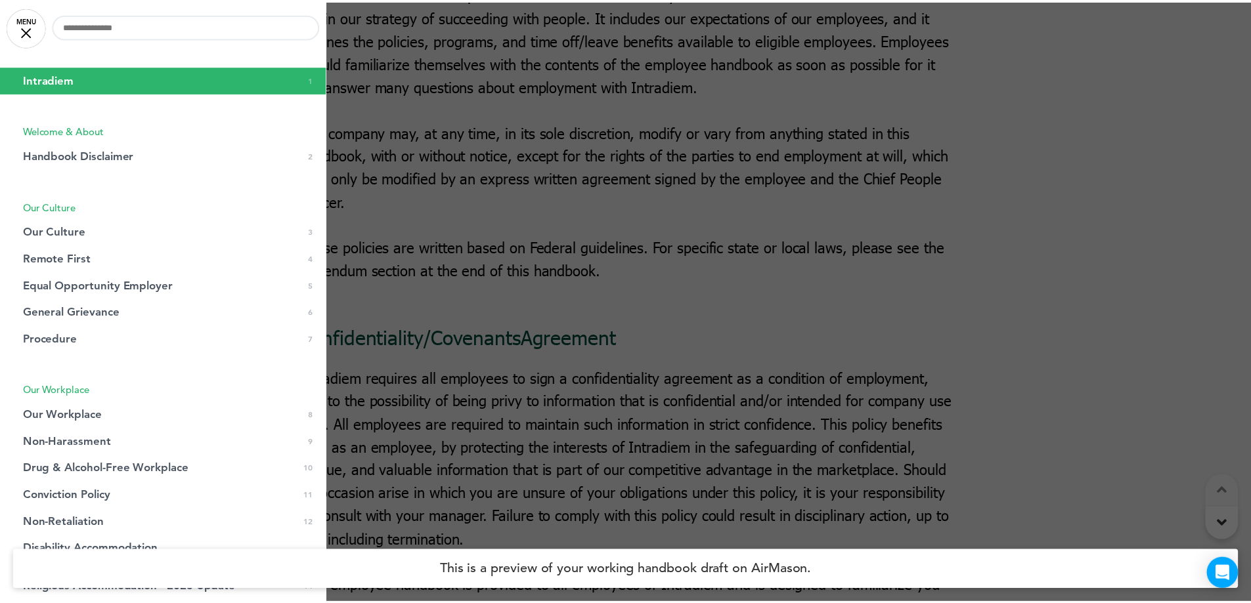
scroll to position [0, 0]
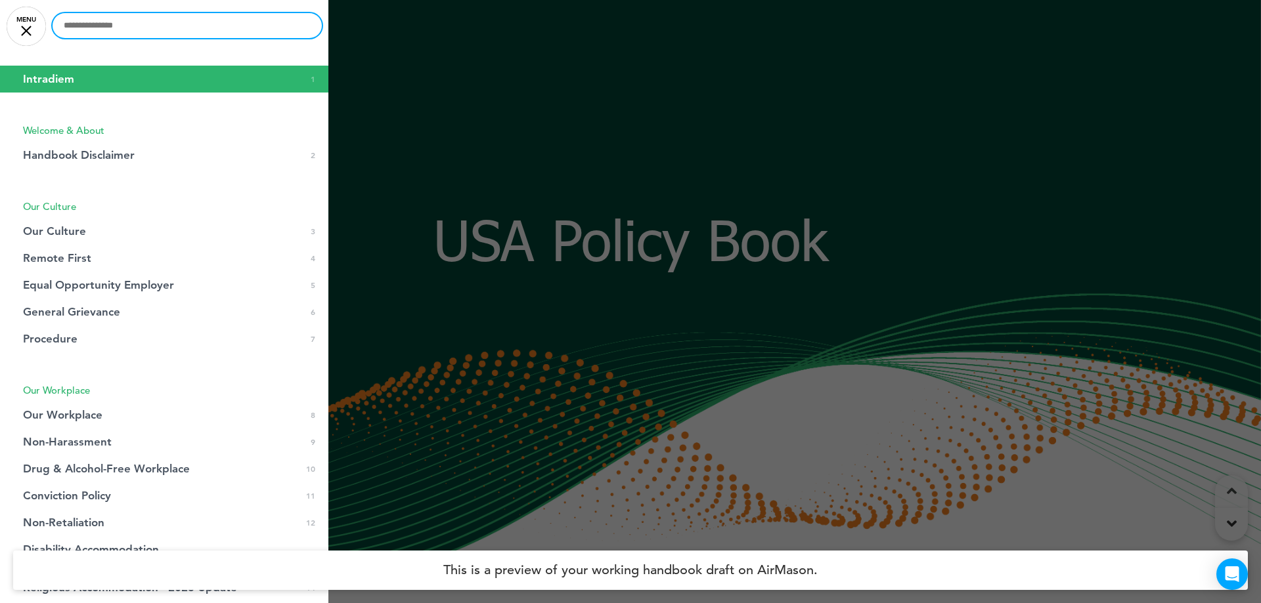
click at [90, 30] on input "text" at bounding box center [187, 25] width 269 height 25
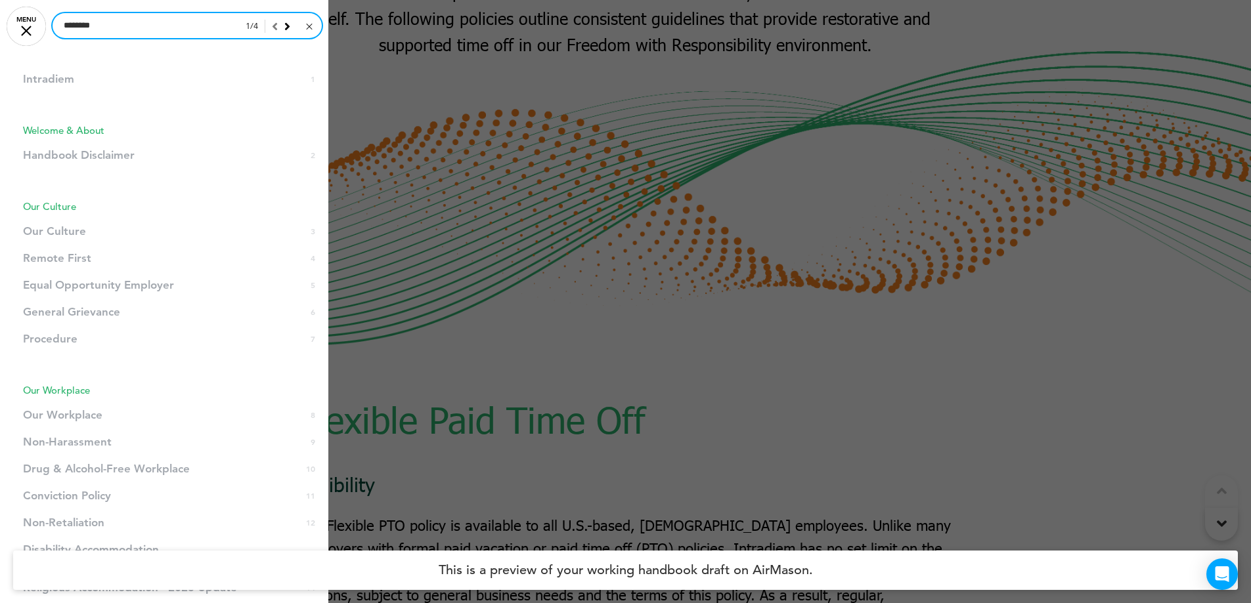
scroll to position [61833, 0]
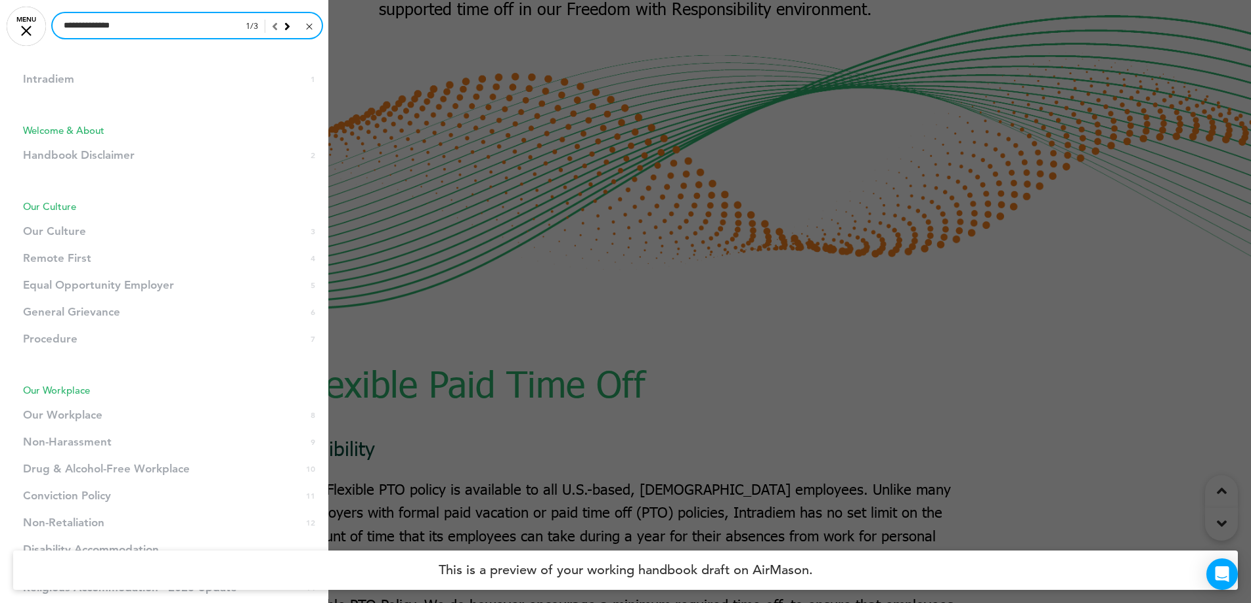
type input "**********"
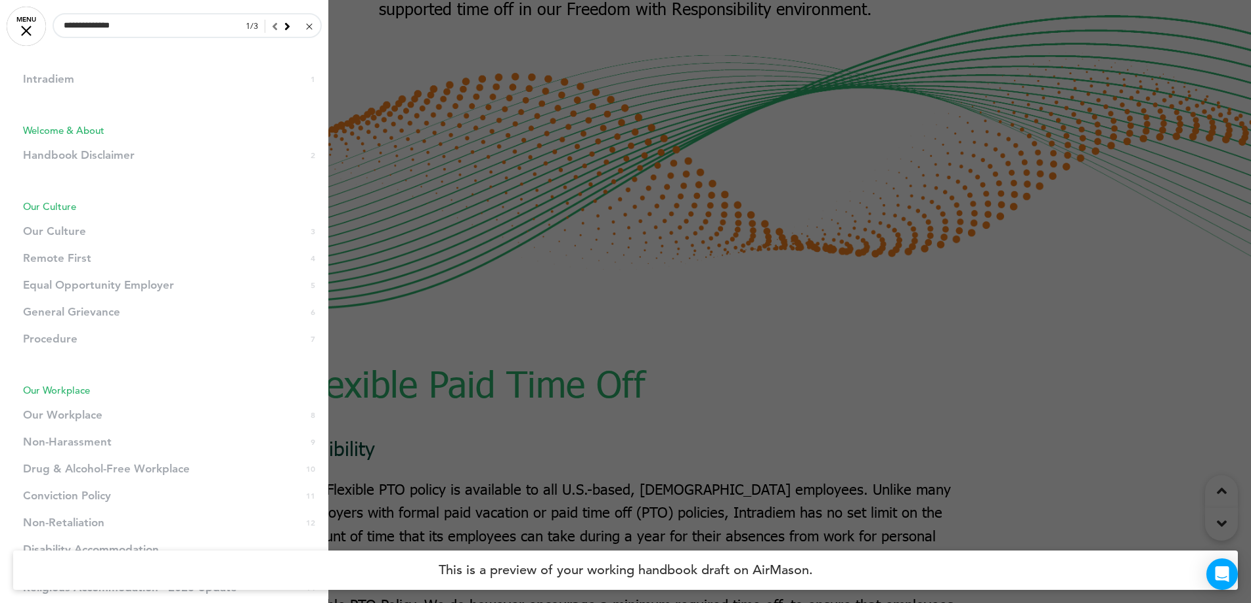
click at [787, 265] on div at bounding box center [625, 301] width 1251 height 603
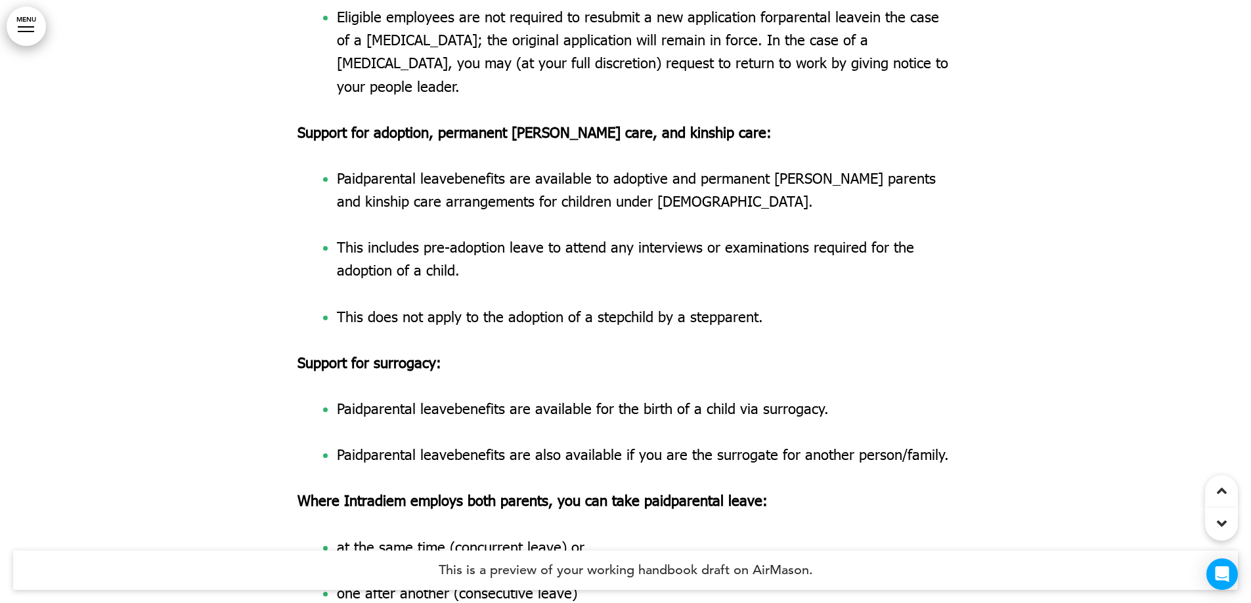
scroll to position [74243, 0]
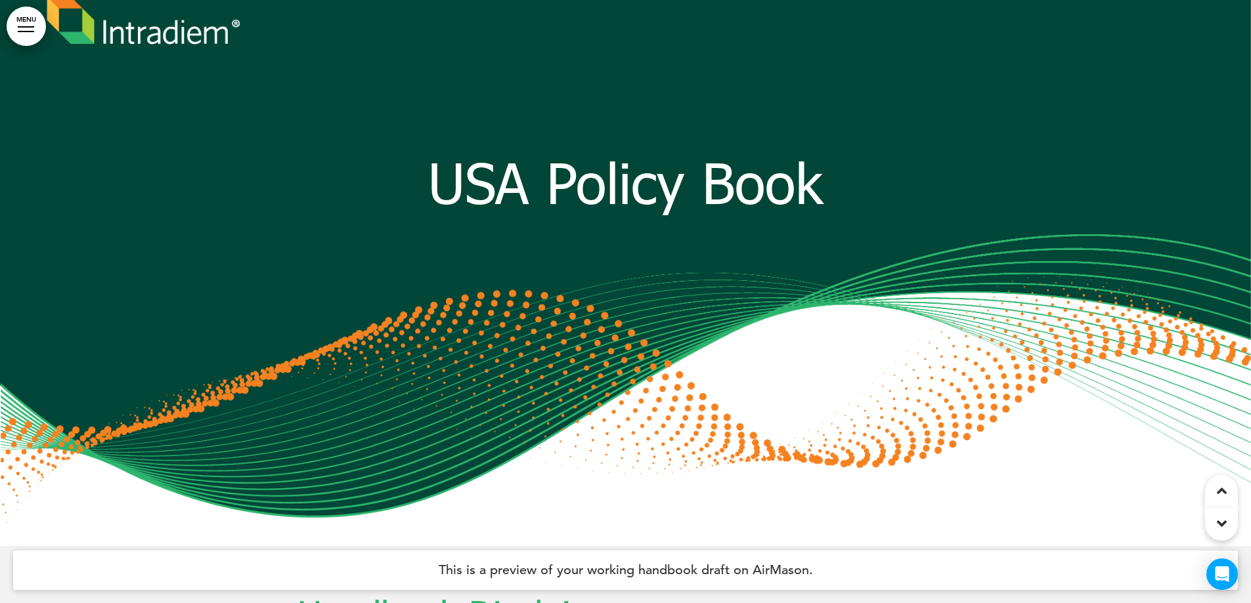
scroll to position [0, 0]
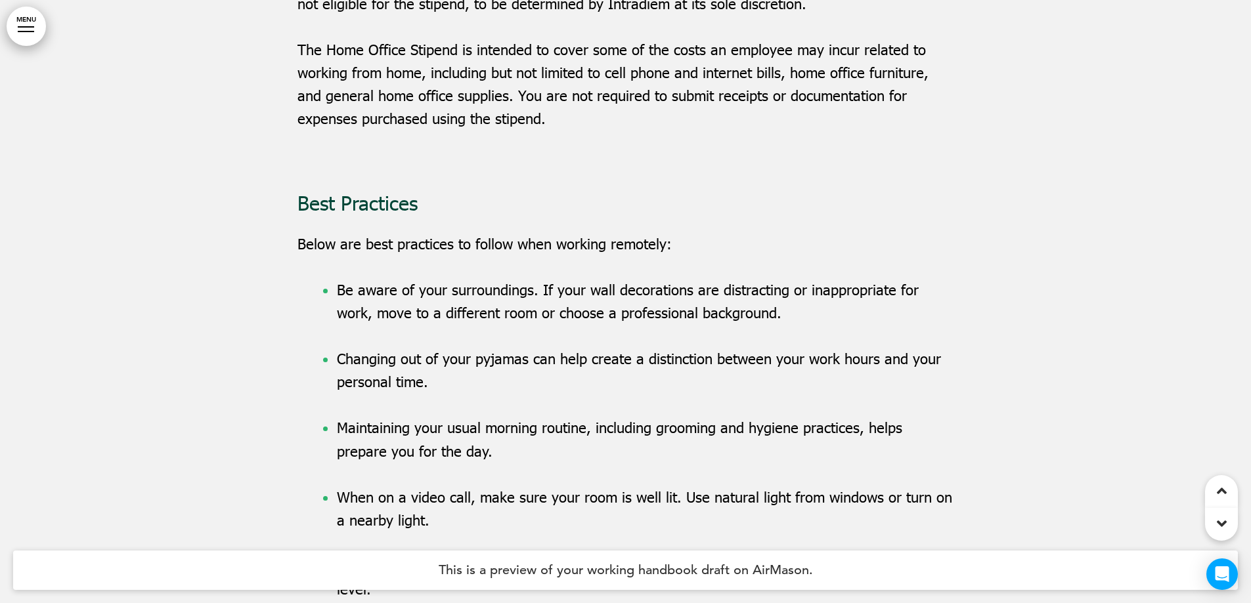
scroll to position [2232, 0]
